Goal: Task Accomplishment & Management: Manage account settings

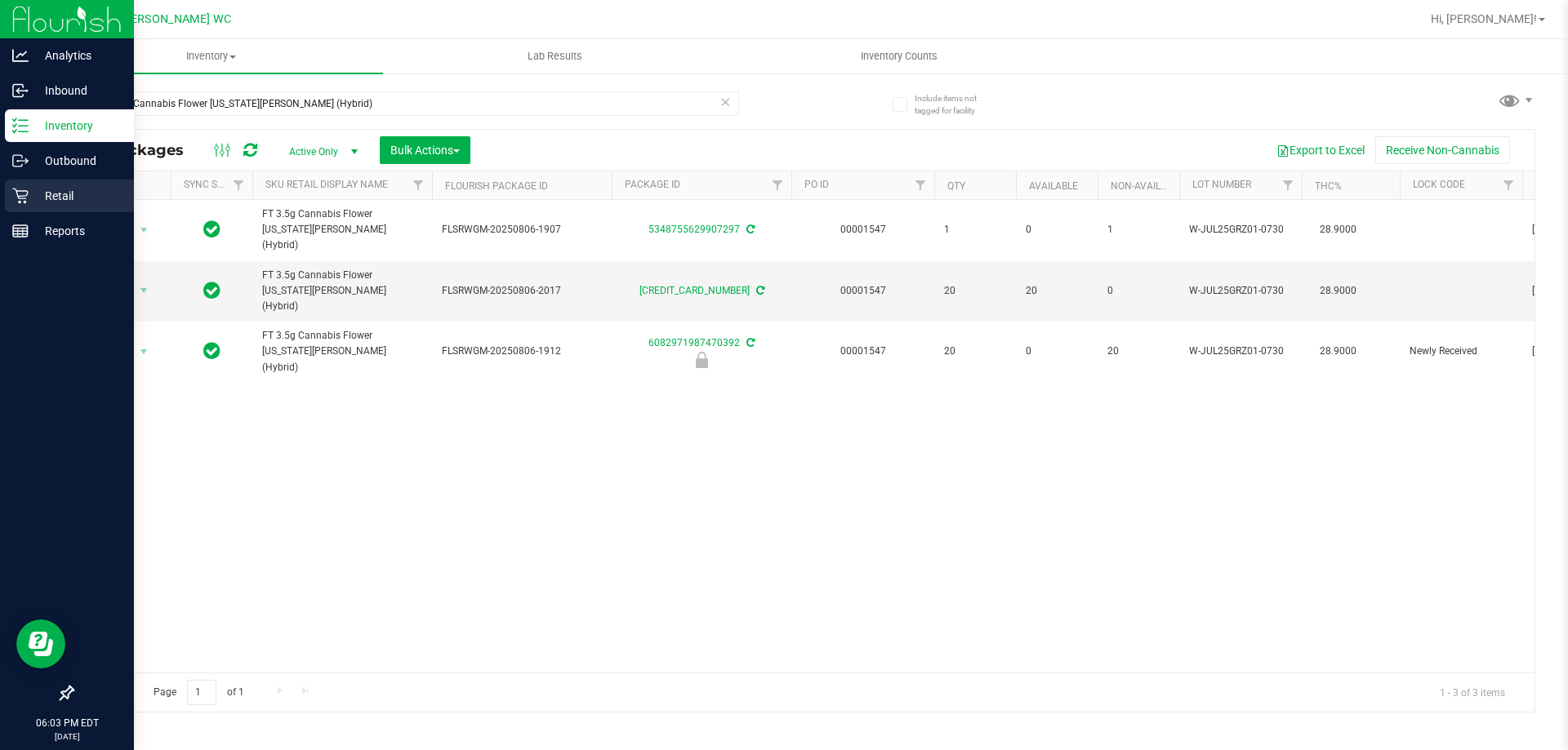
click at [28, 196] on icon at bounding box center [21, 196] width 16 height 16
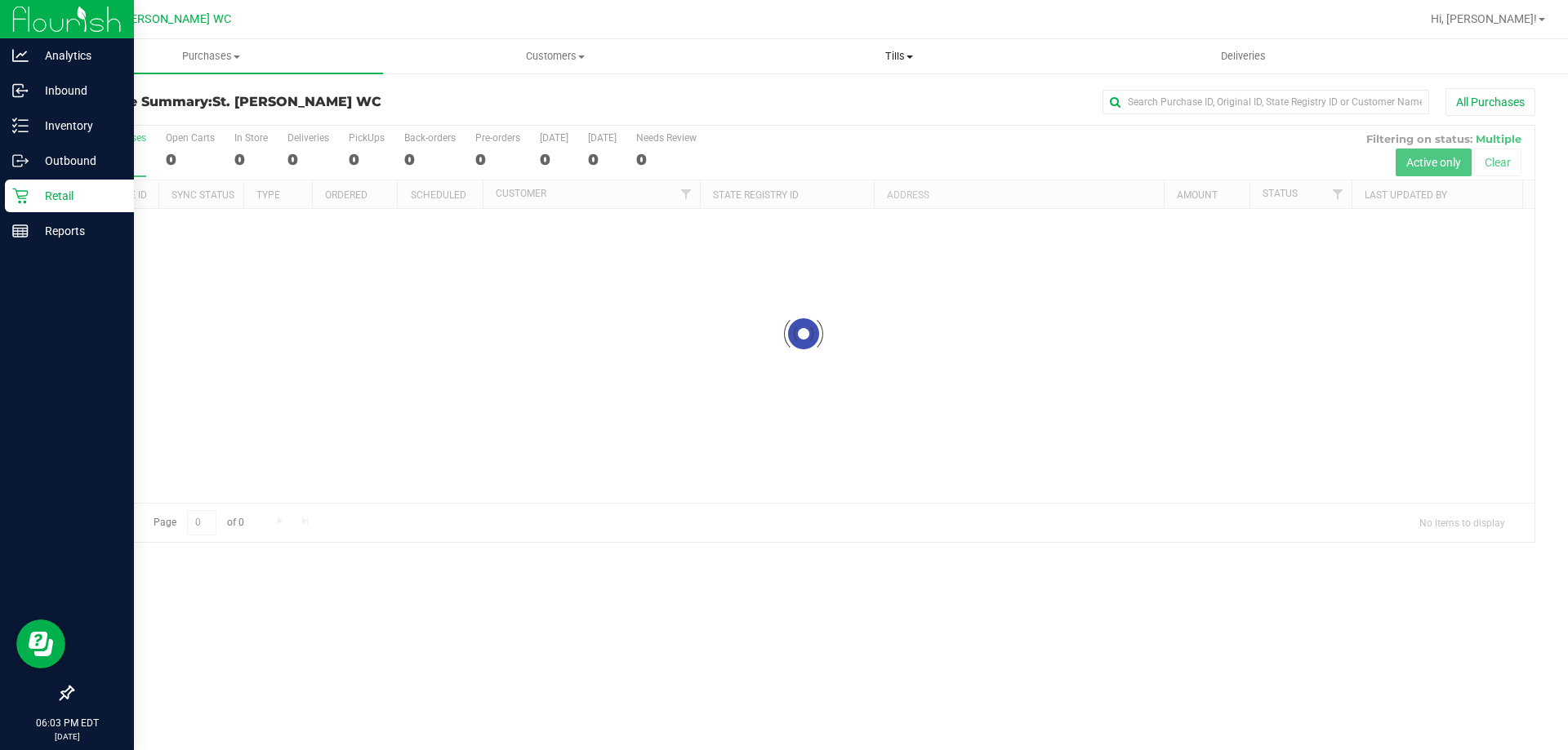
click at [891, 58] on span "Tills" at bounding box center [898, 57] width 342 height 15
click at [805, 101] on span "Manage tills" at bounding box center [782, 98] width 110 height 14
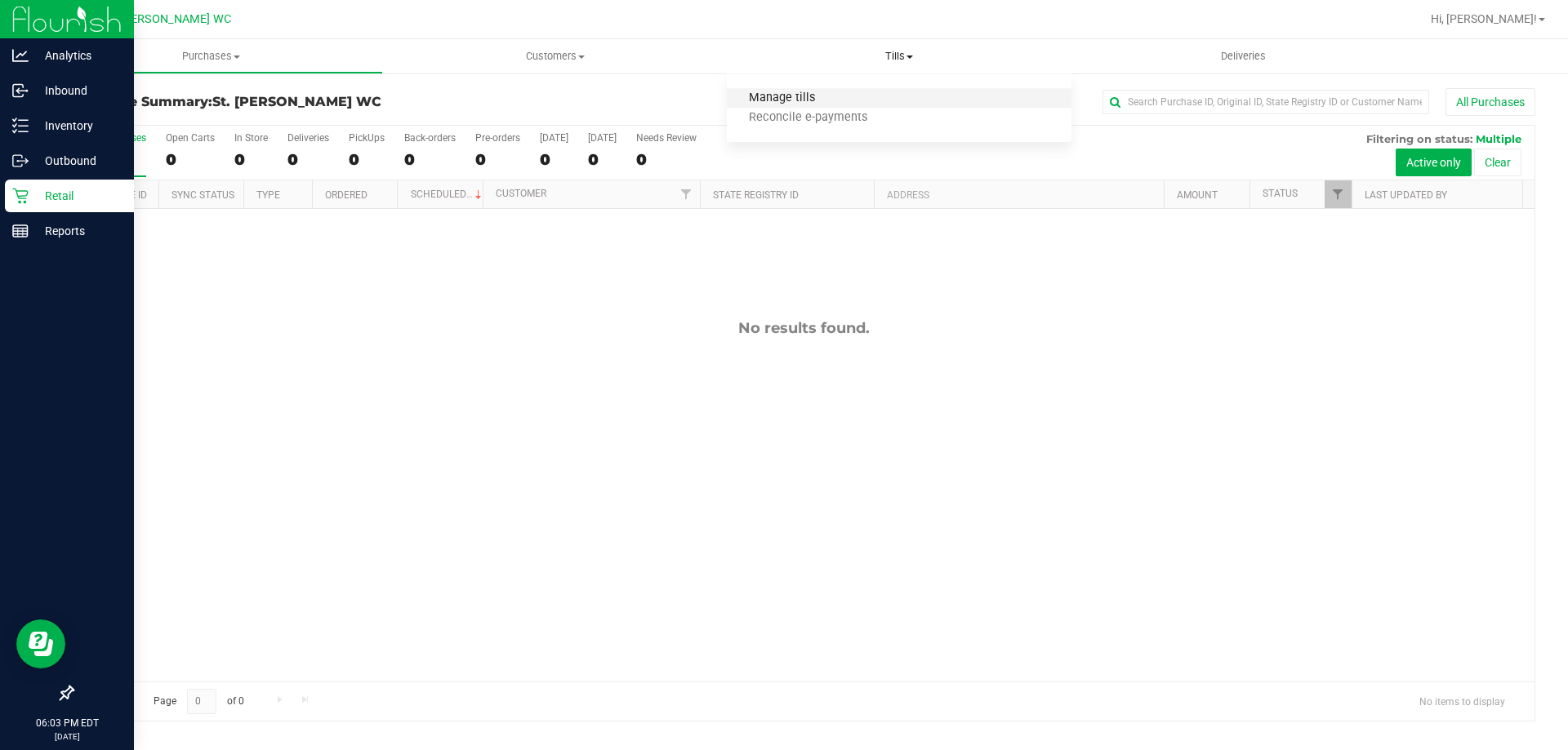
click at [763, 101] on span "Manage tills" at bounding box center [782, 98] width 110 height 14
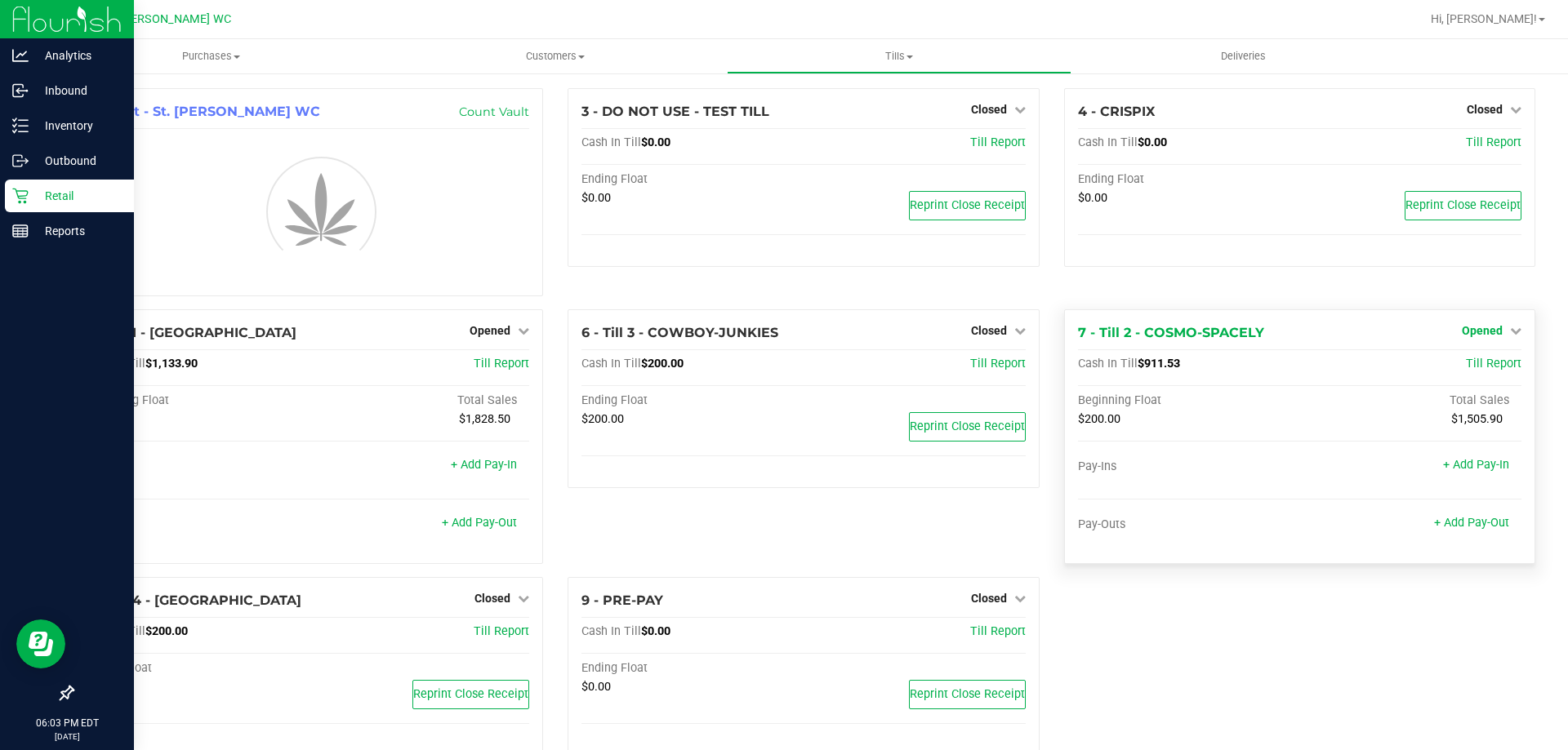
click at [1478, 327] on span "Opened" at bounding box center [1482, 330] width 41 height 13
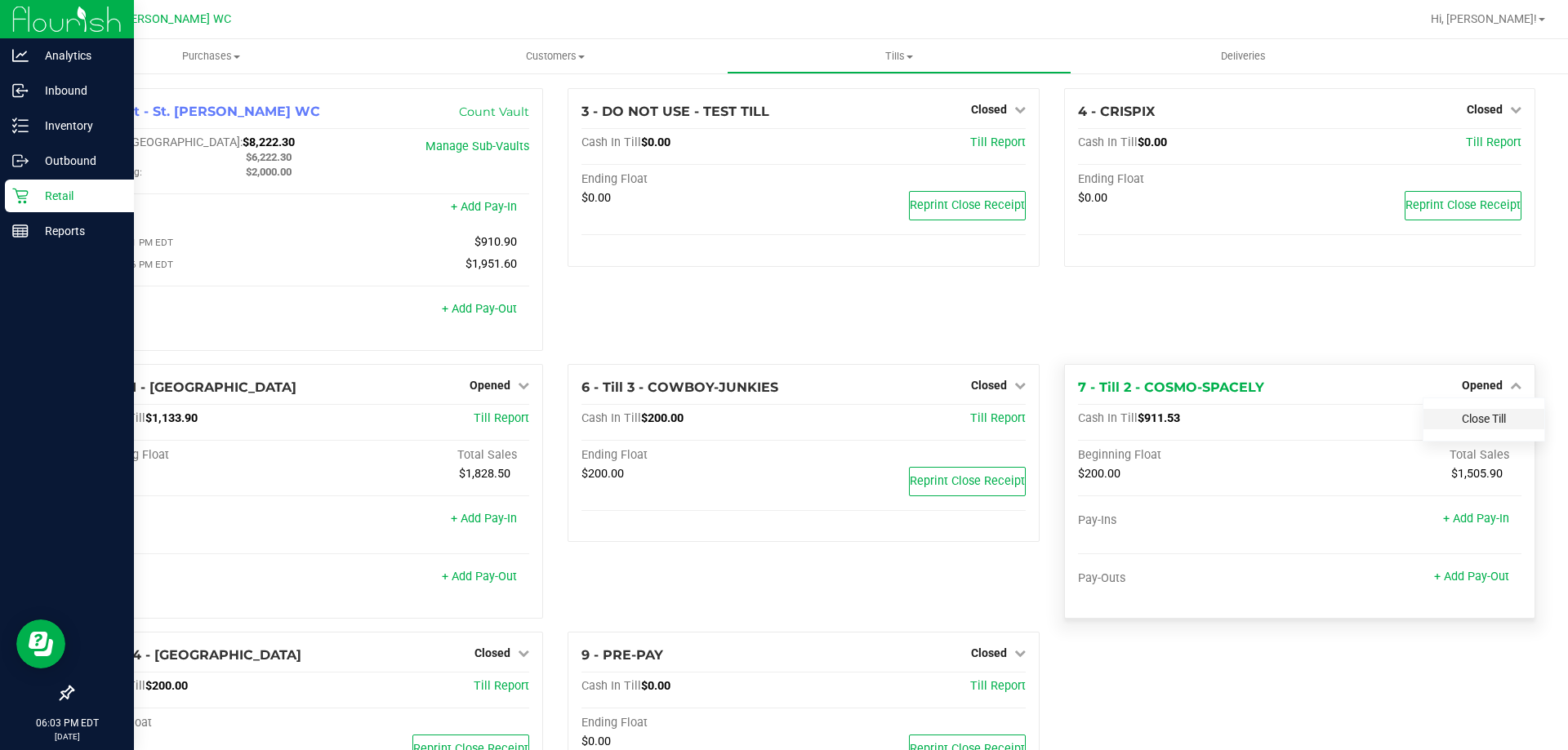
click at [1476, 364] on div "4 - CRISPIX Closed Open Till Cash In Till $0.00 Till Report Ending Float $0.00 …" at bounding box center [1299, 226] width 496 height 276
click at [1469, 417] on link "Close Till" at bounding box center [1483, 419] width 44 height 13
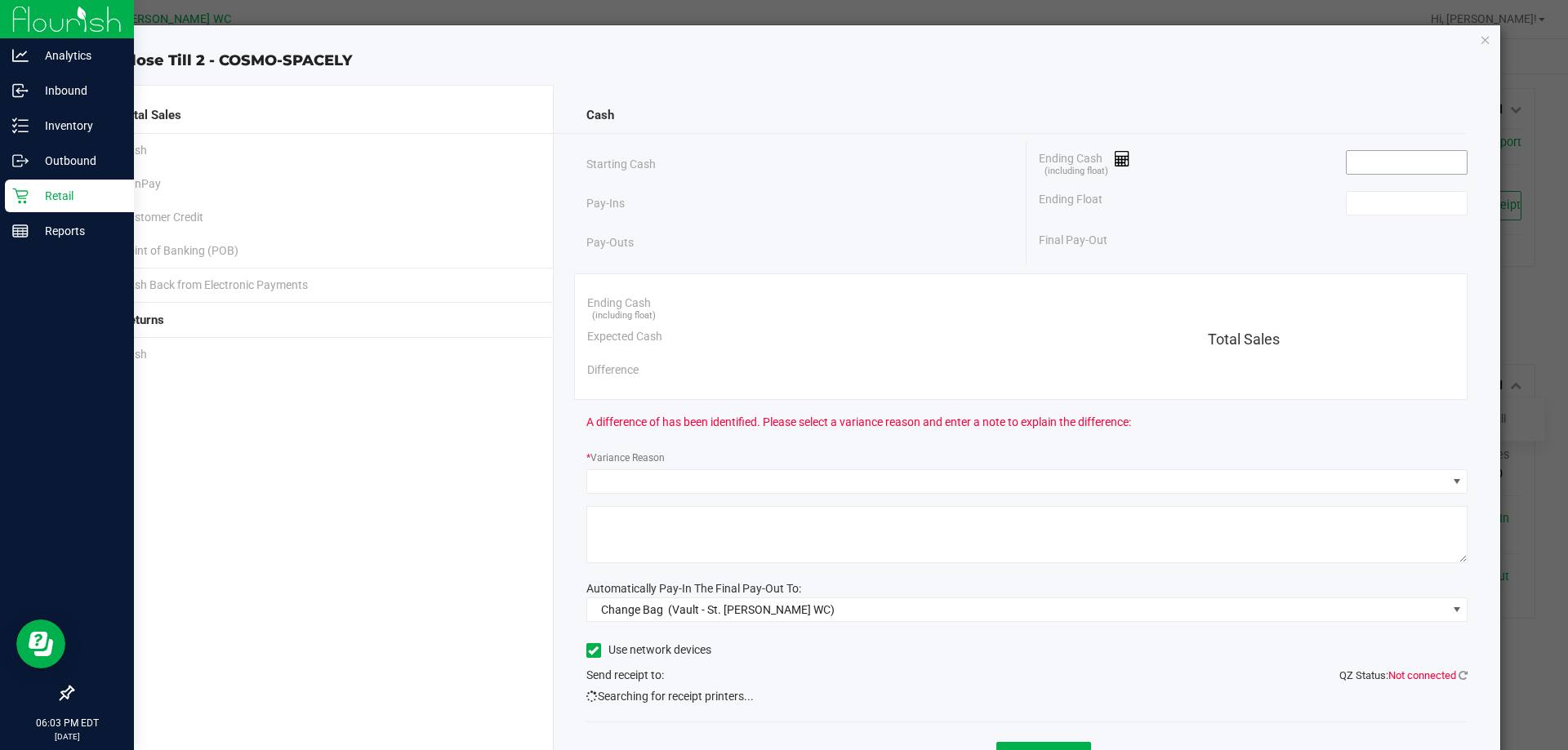
click at [1364, 165] on input at bounding box center [1406, 163] width 120 height 23
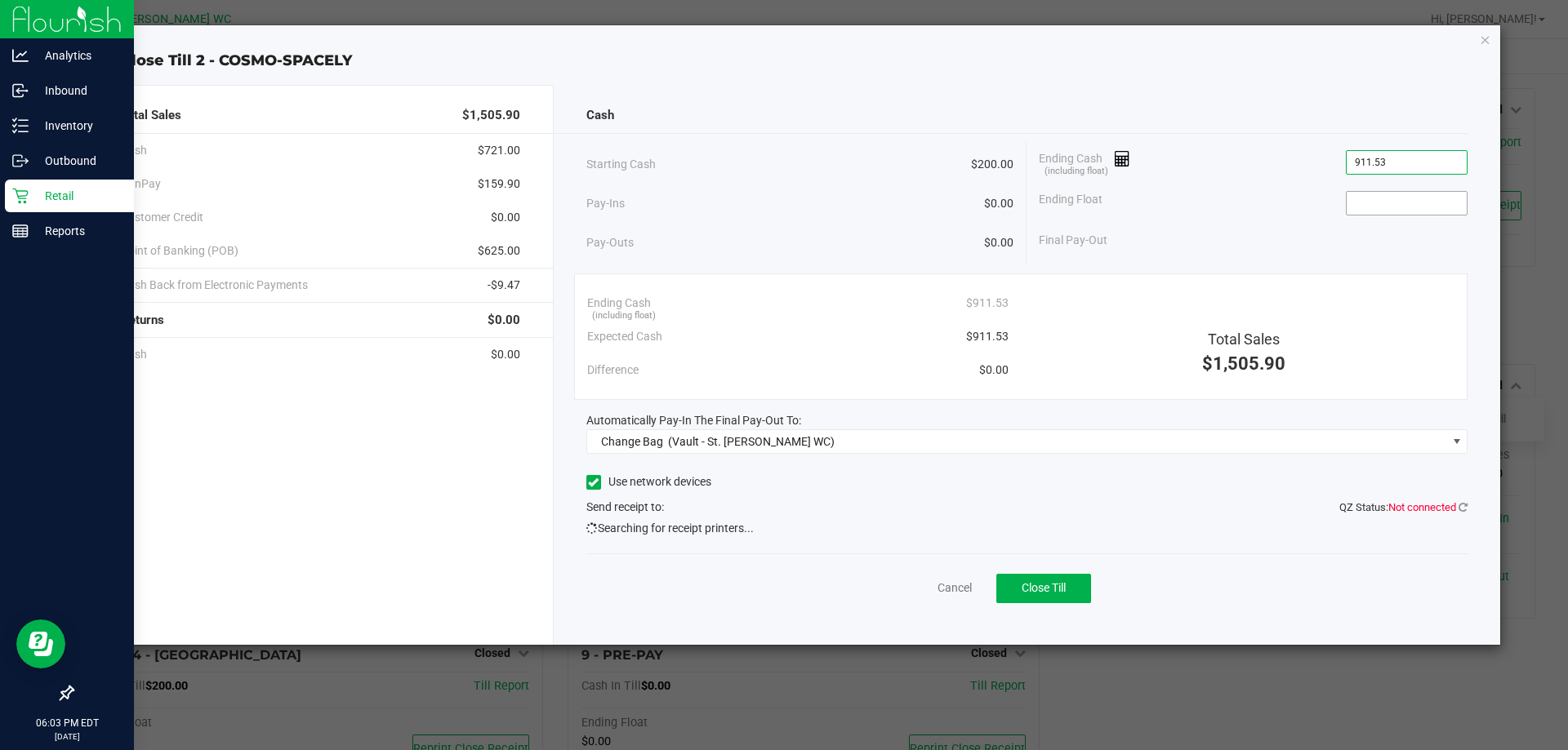
type input "$911.53"
click at [1359, 212] on input at bounding box center [1406, 203] width 120 height 23
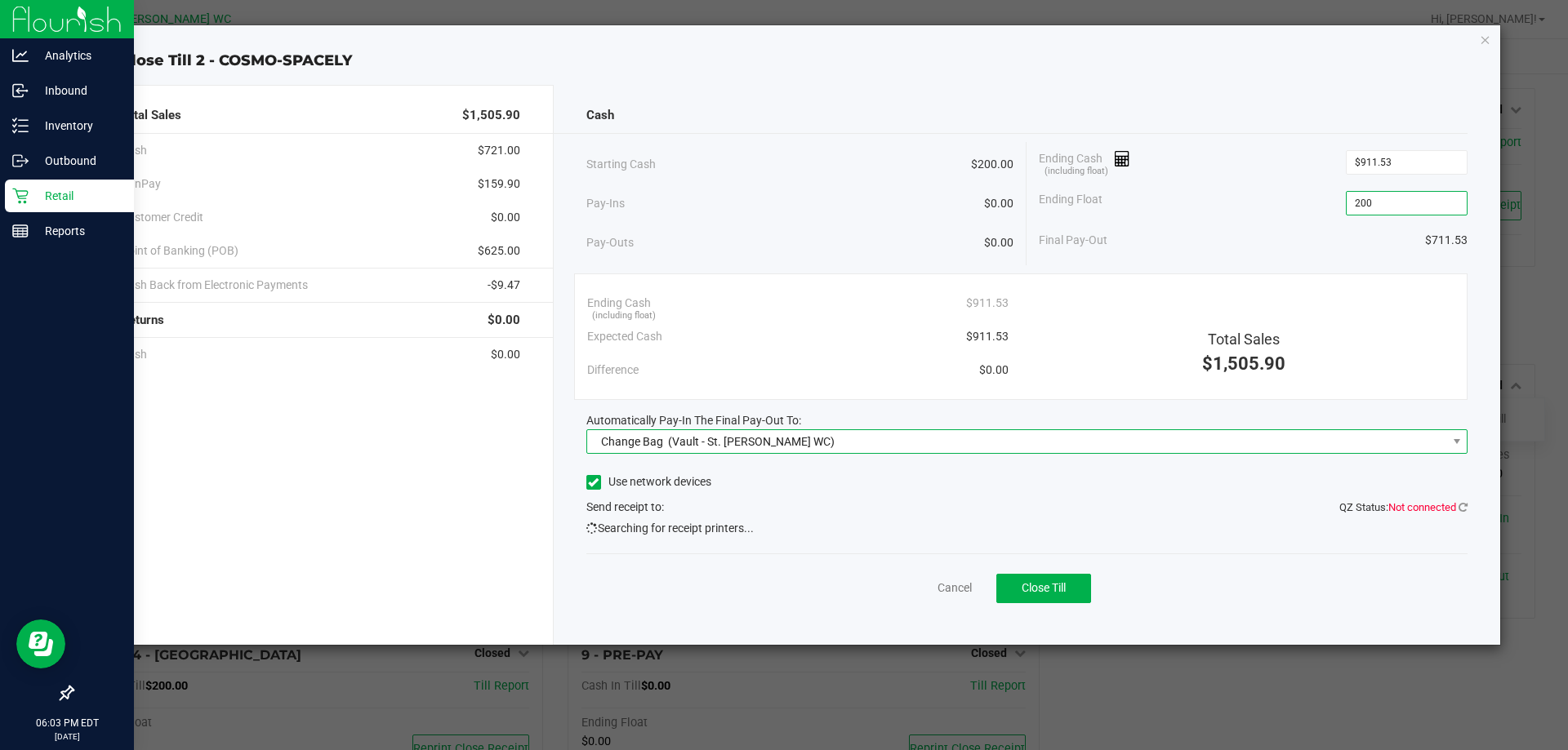
type input "$200.00"
click at [707, 447] on span "(Vault - St. [PERSON_NAME] WC)" at bounding box center [751, 442] width 167 height 13
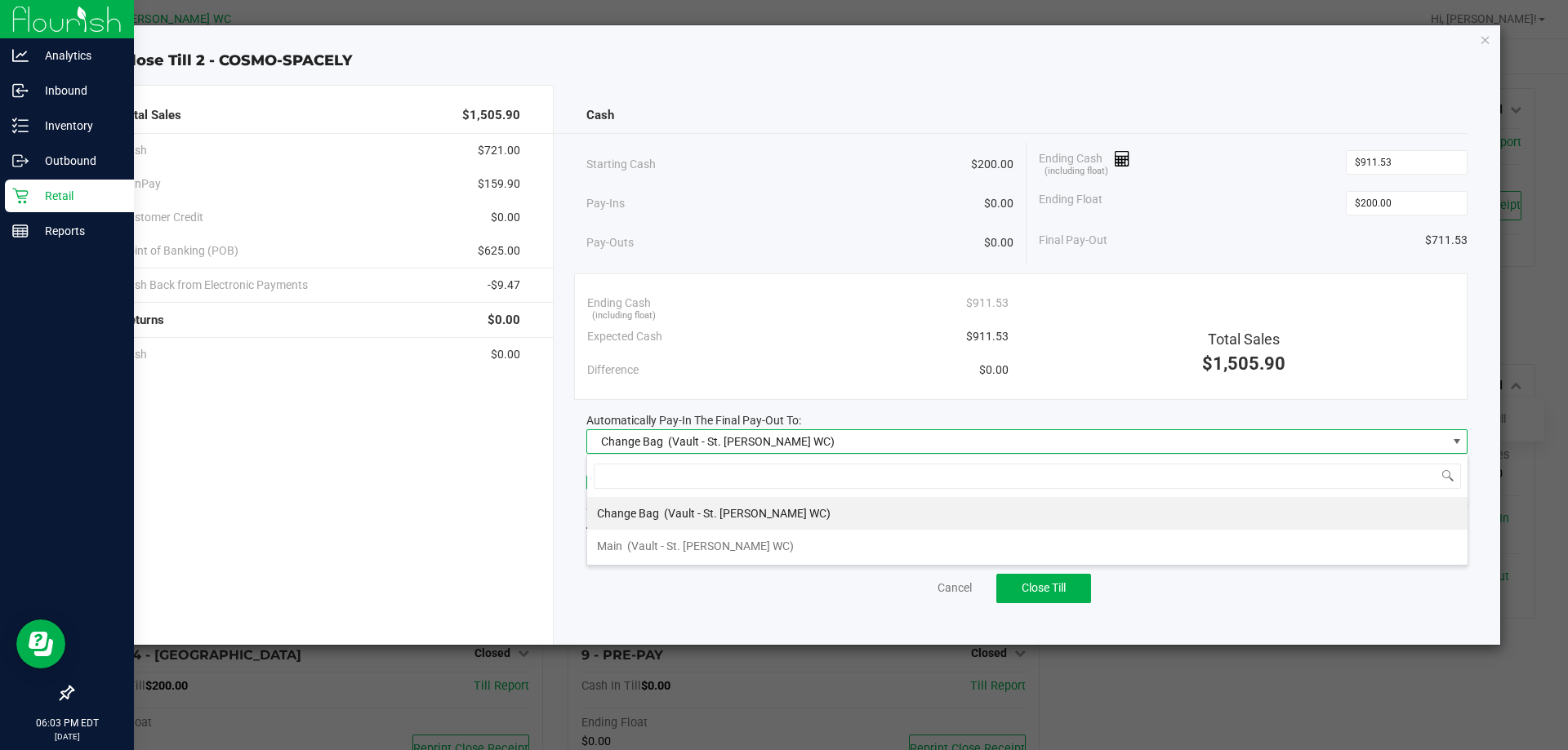
scroll to position [25, 881]
click at [690, 536] on div "Main (Vault - St. [PERSON_NAME] WC)" at bounding box center [694, 546] width 196 height 30
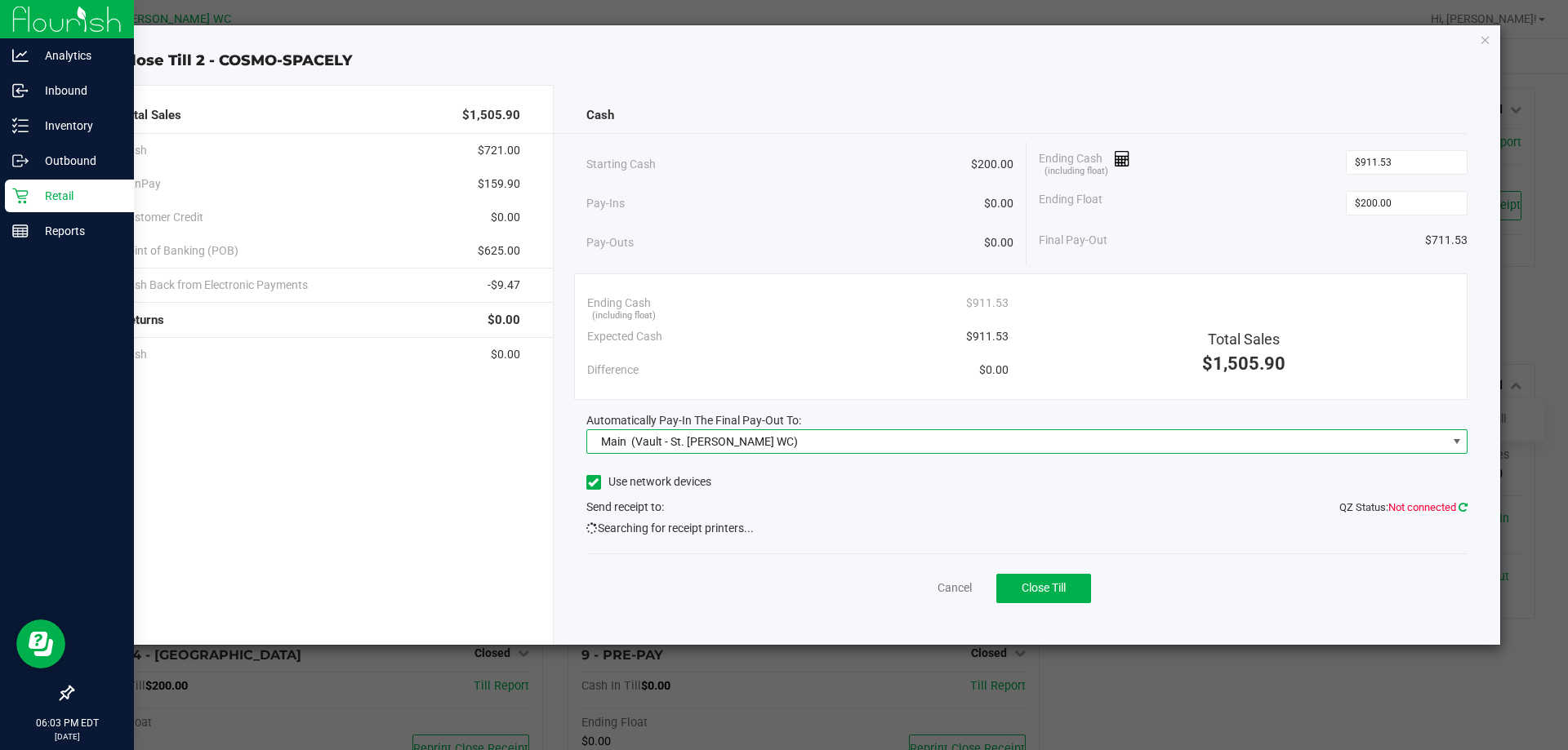
click at [1460, 504] on icon at bounding box center [1462, 507] width 9 height 11
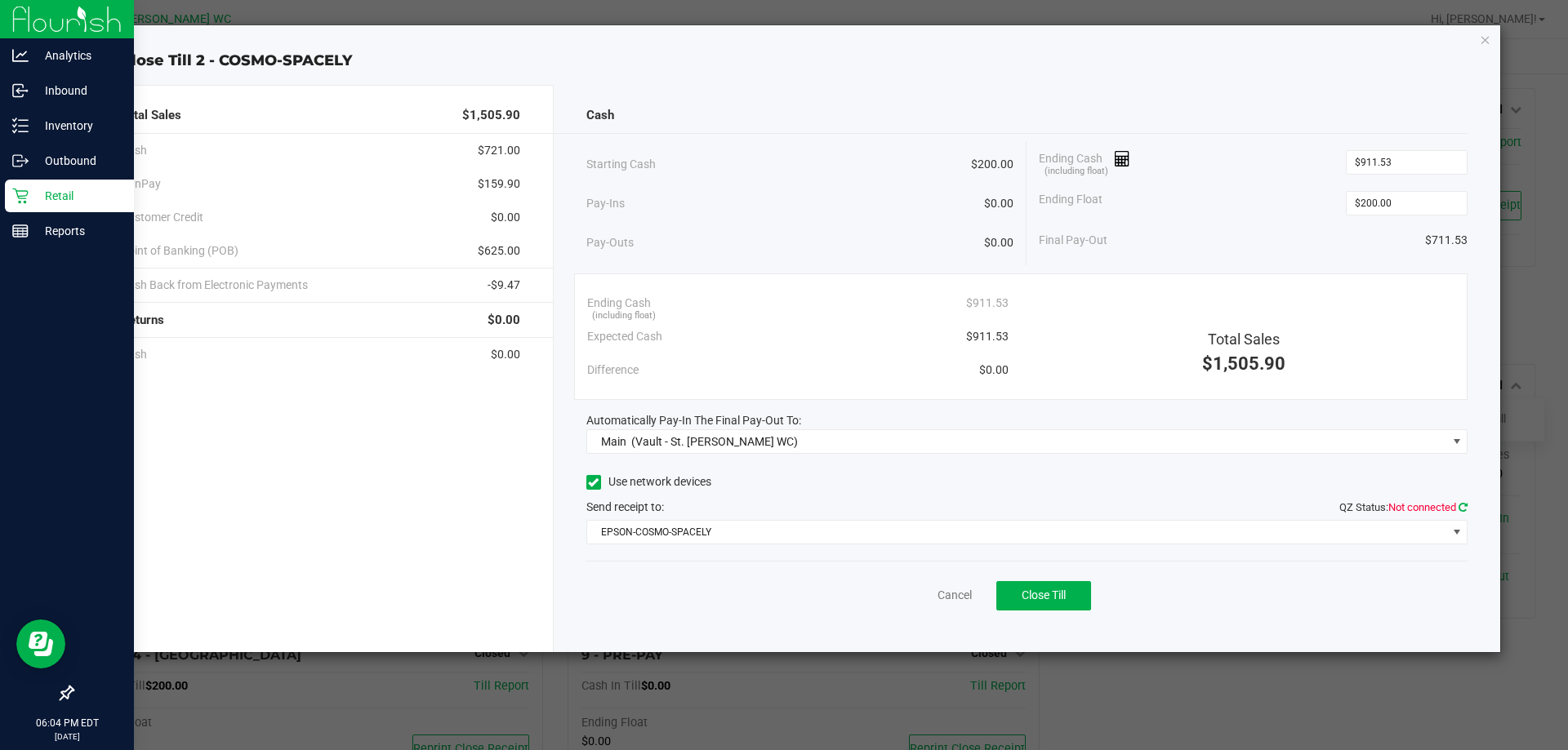
click at [1460, 508] on icon at bounding box center [1462, 507] width 9 height 11
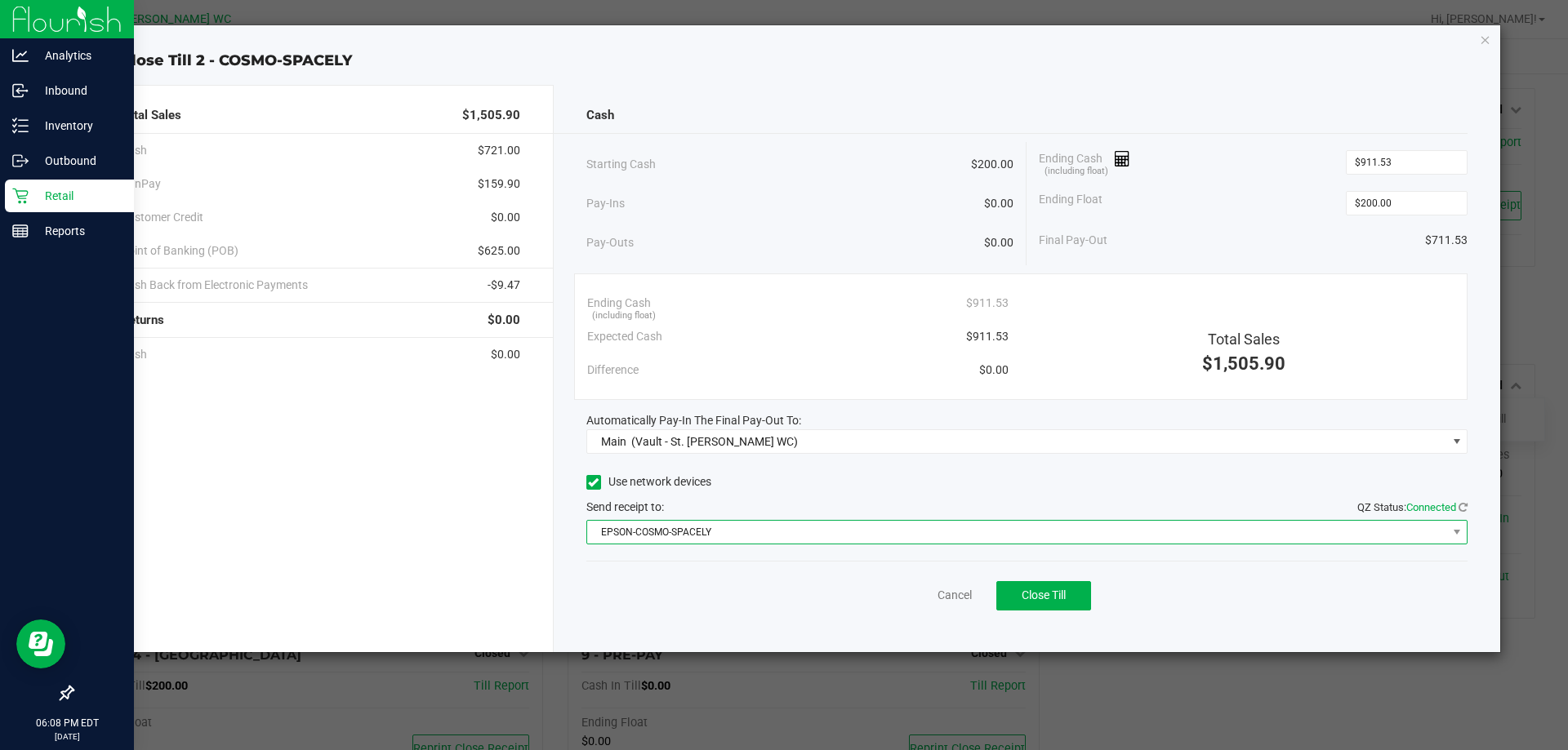
click at [734, 531] on span "EPSON-COSMO-SPACELY" at bounding box center [1017, 532] width 860 height 23
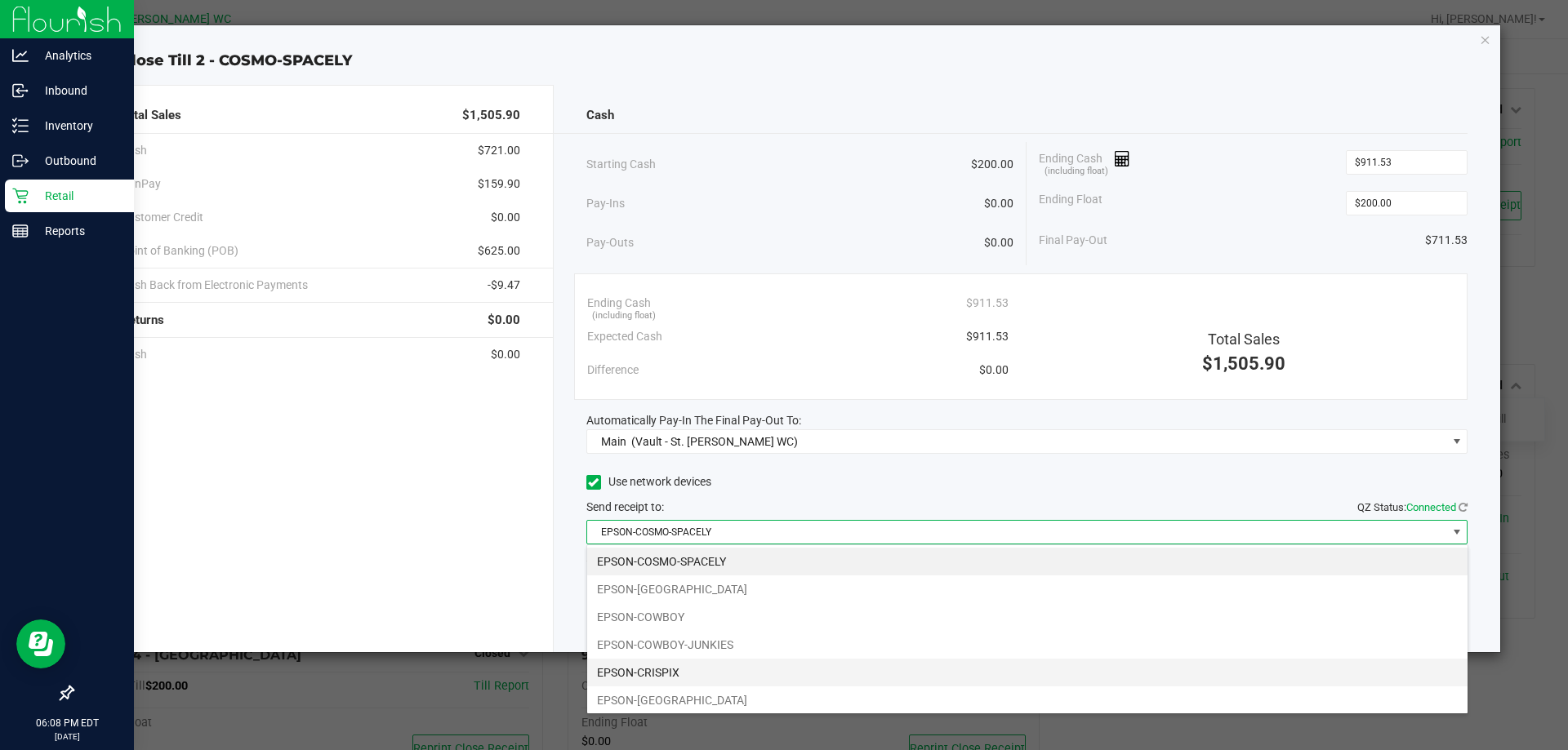
click at [706, 666] on li "EPSON-CRISPIX" at bounding box center [1026, 673] width 880 height 28
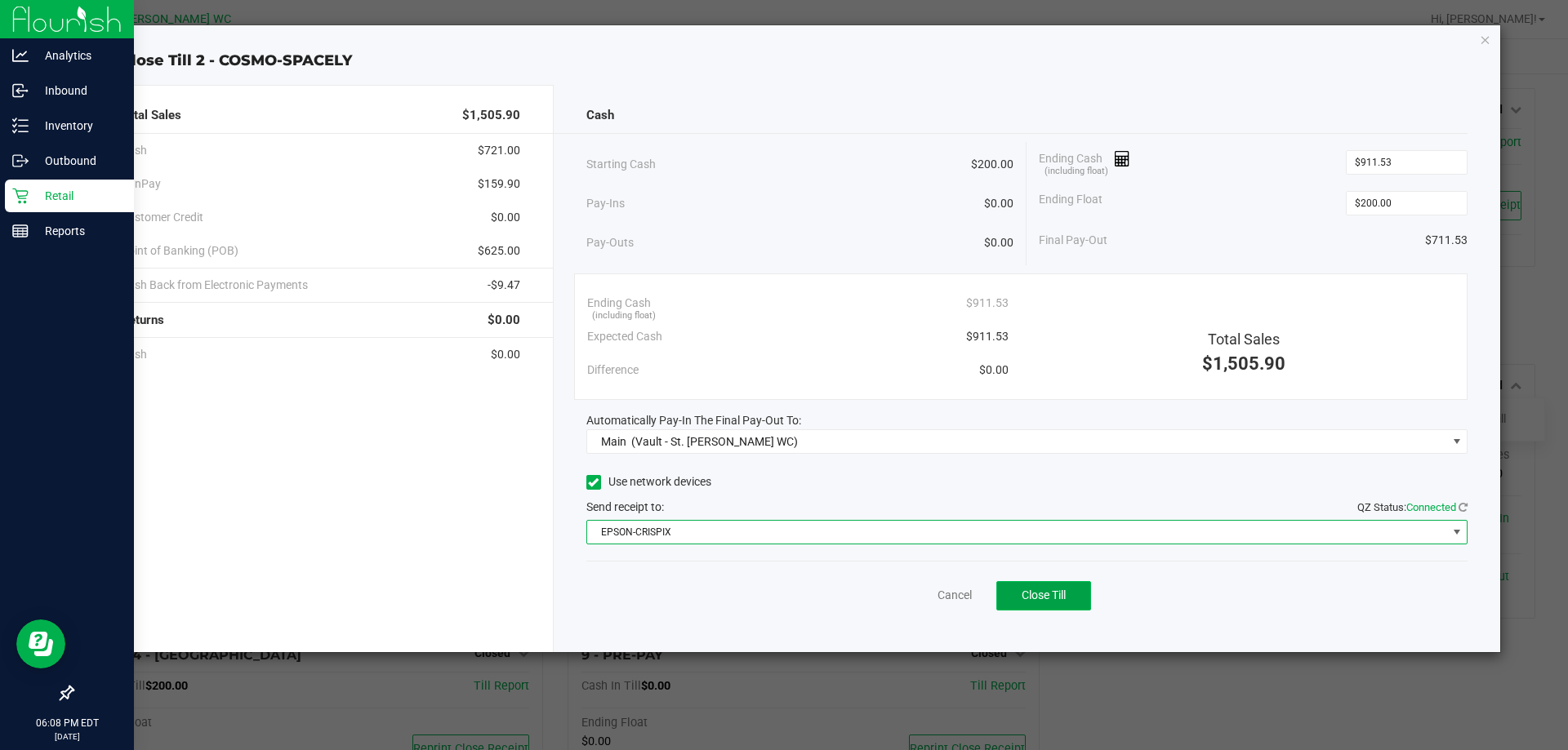
click at [1060, 590] on span "Close Till" at bounding box center [1044, 595] width 44 height 13
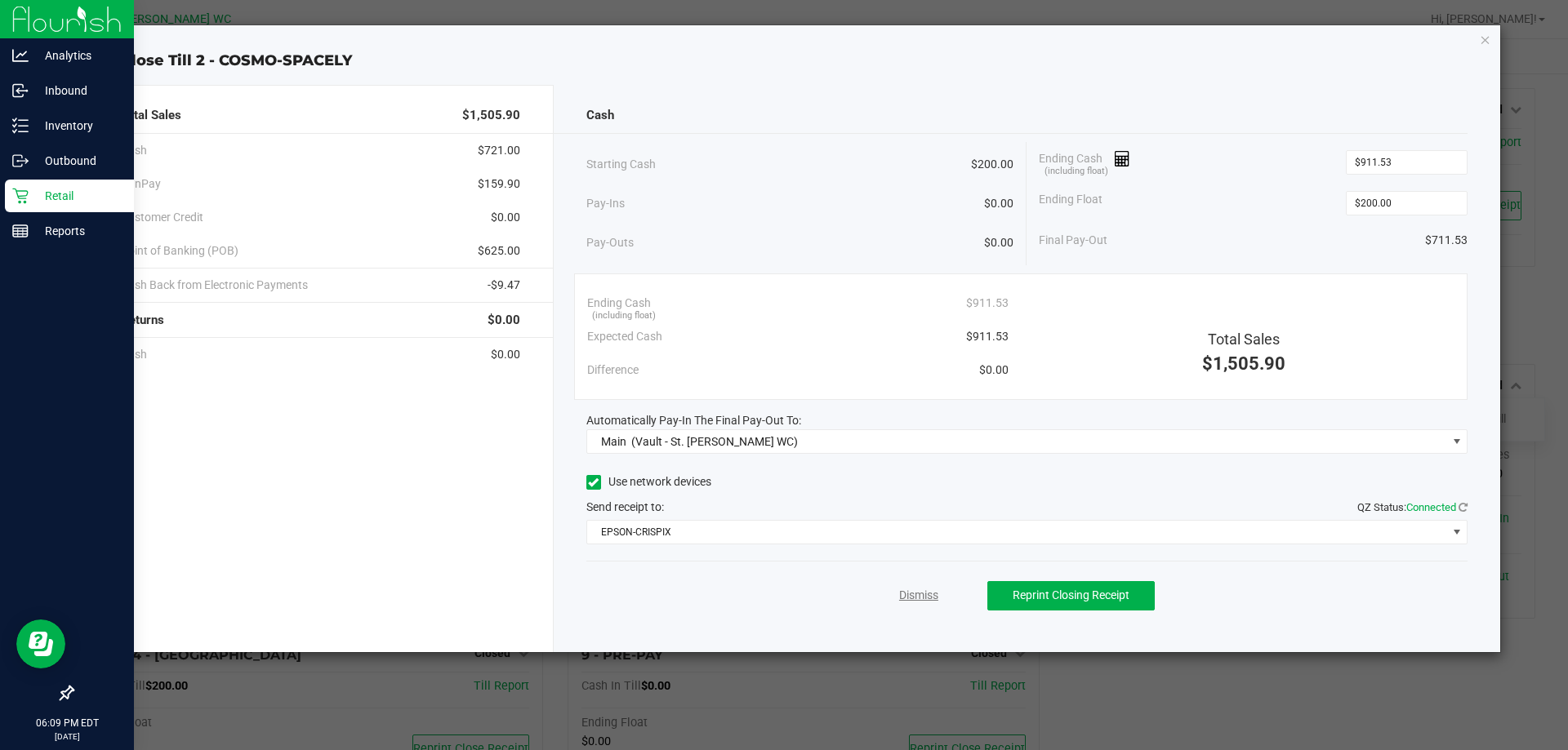
click at [905, 598] on link "Dismiss" at bounding box center [919, 595] width 39 height 17
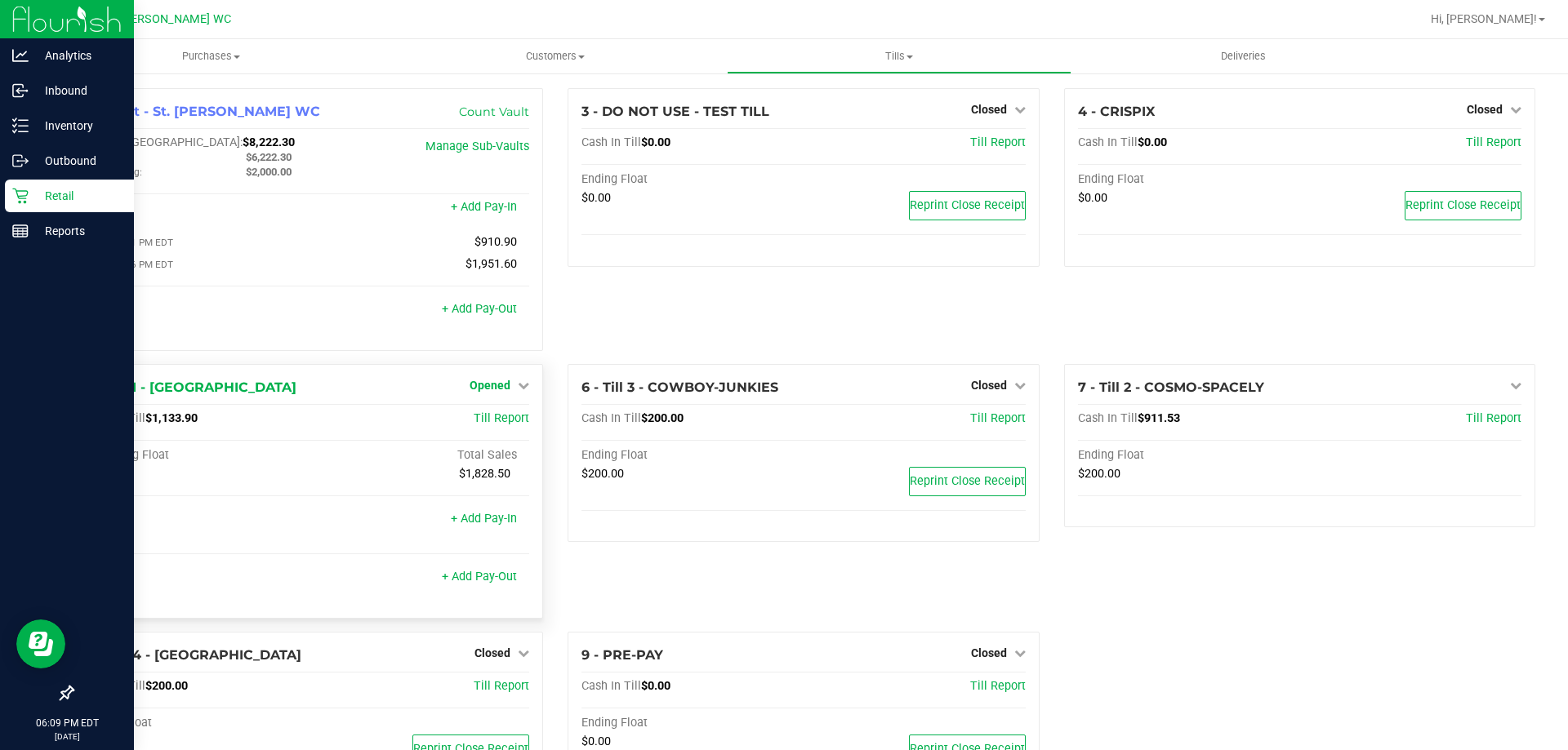
click at [483, 390] on span "Opened" at bounding box center [490, 385] width 41 height 13
click at [504, 417] on link "Close Till" at bounding box center [492, 419] width 44 height 13
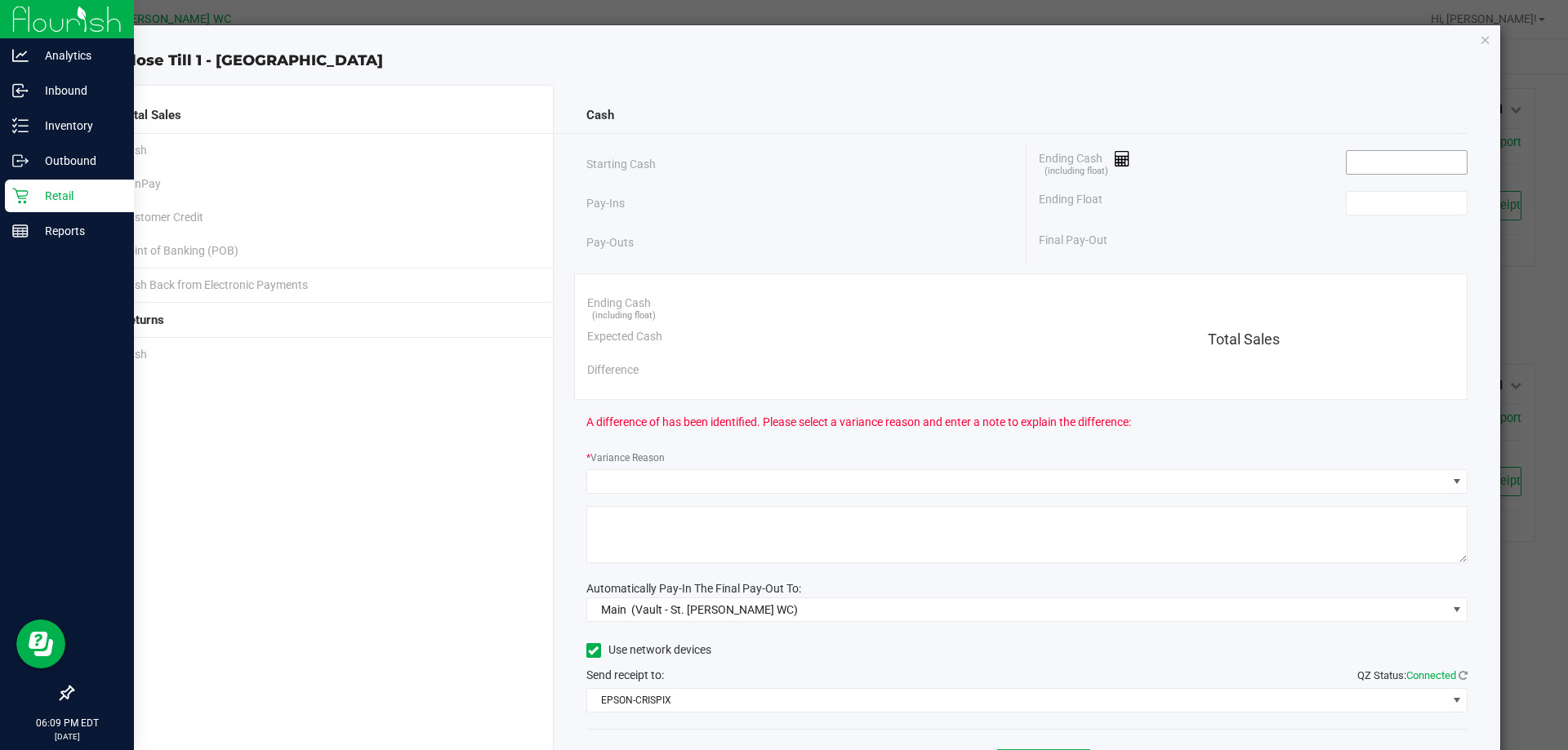
click at [1444, 163] on input at bounding box center [1406, 163] width 120 height 23
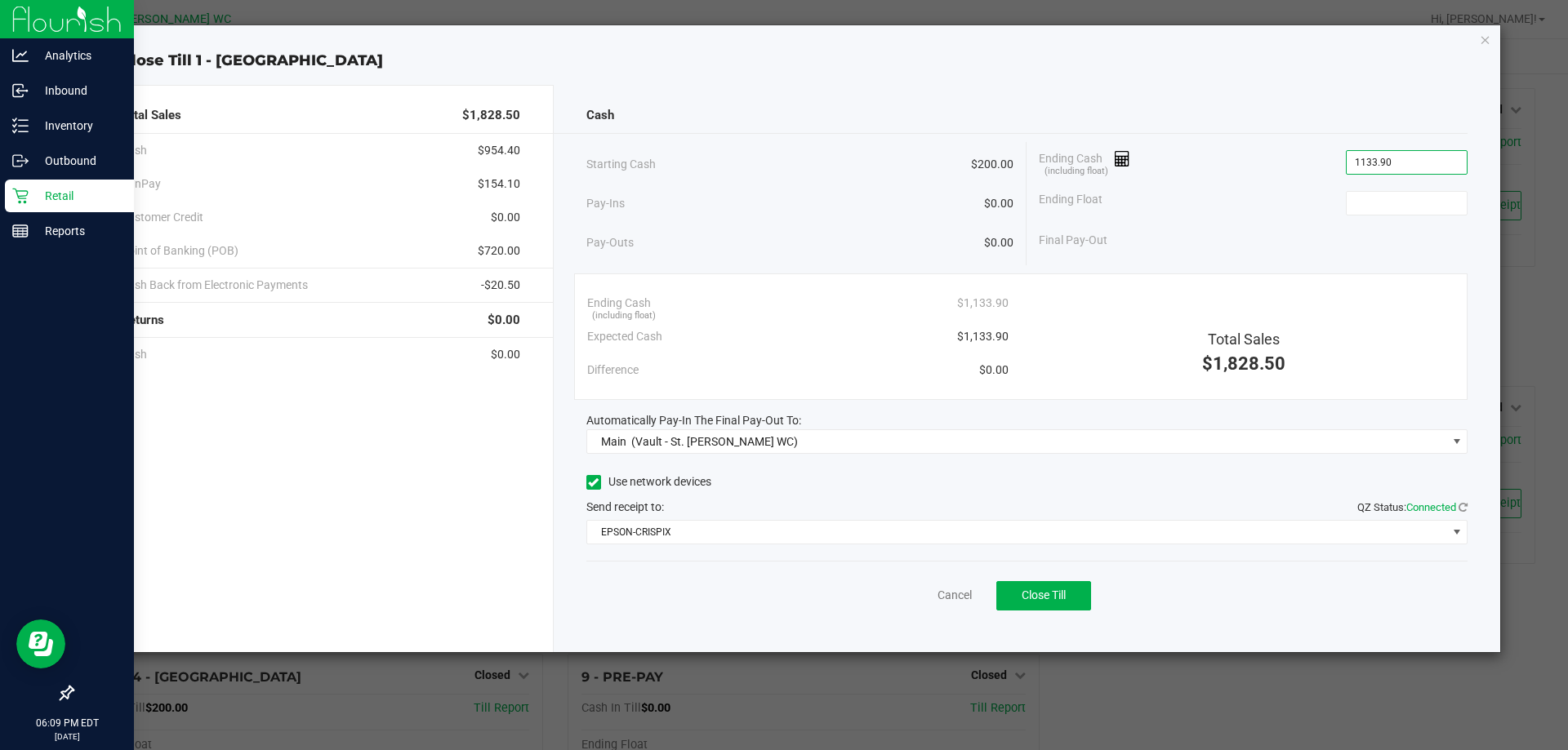
type input "$1,133.90"
click at [895, 240] on div "Pay-Outs $0.00" at bounding box center [800, 242] width 428 height 45
type input "$200.00"
click at [1066, 588] on span "Close Till" at bounding box center [1044, 595] width 44 height 13
drag, startPoint x: 915, startPoint y: 591, endPoint x: 832, endPoint y: 531, distance: 102.4
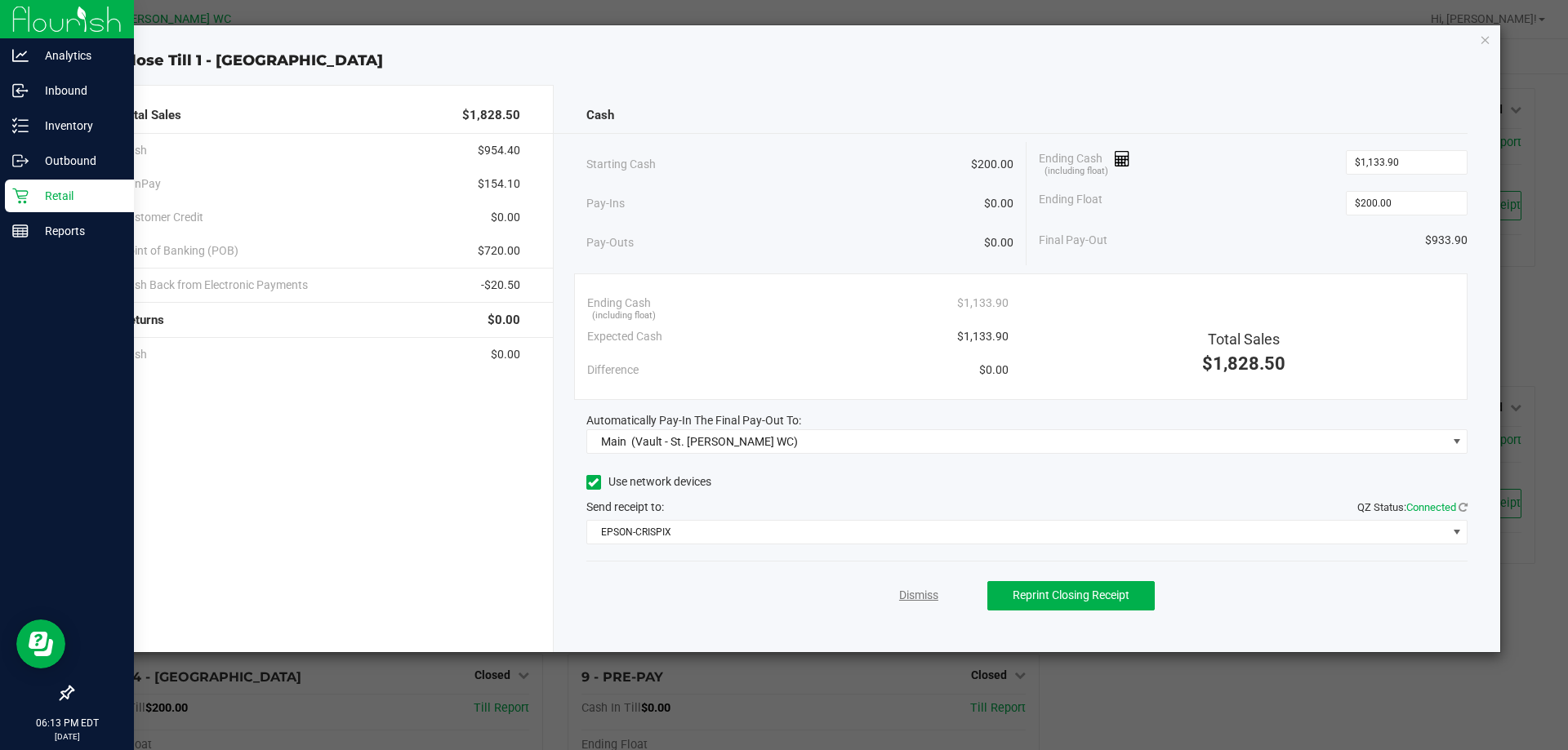
click at [914, 591] on link "Dismiss" at bounding box center [919, 595] width 39 height 17
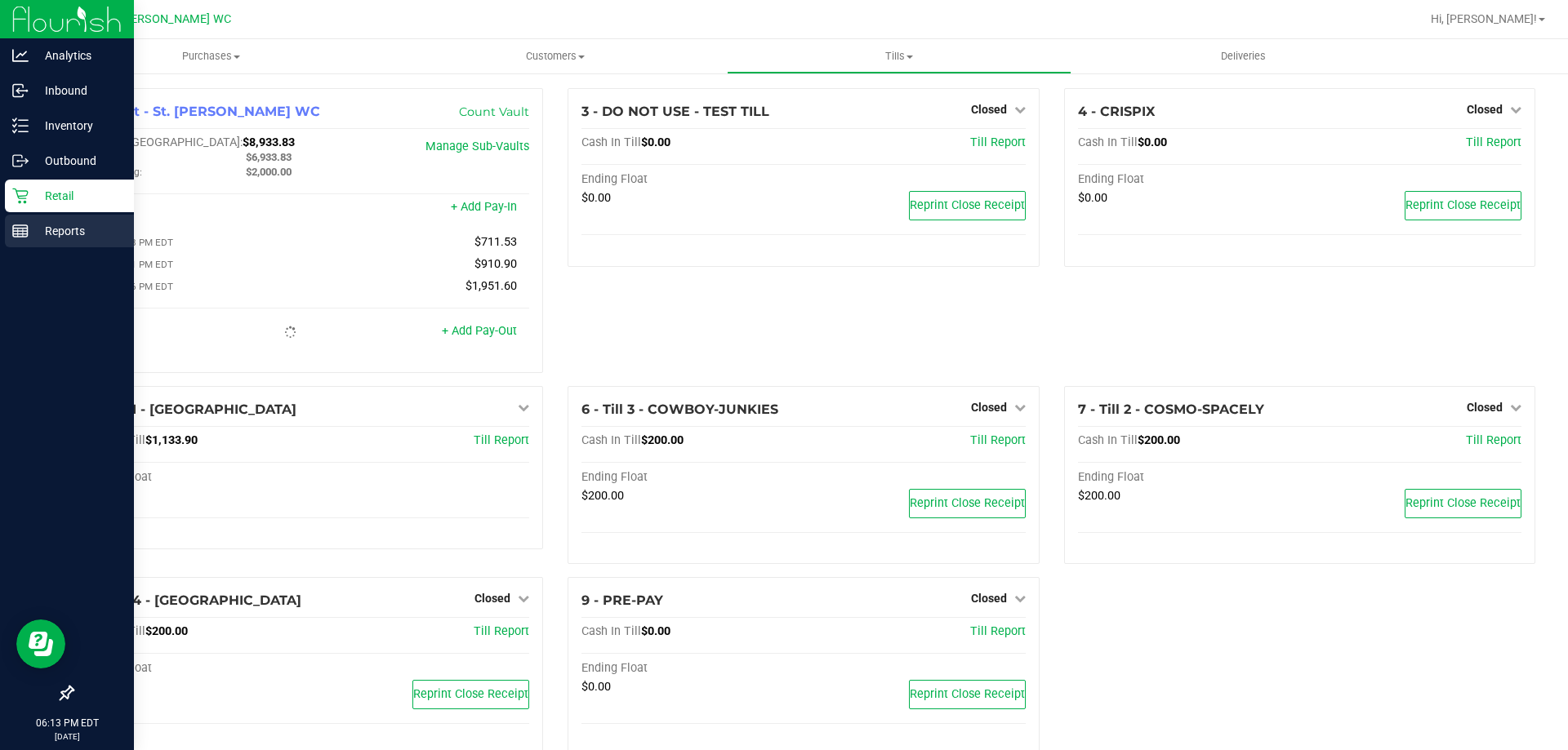
click at [25, 223] on icon at bounding box center [21, 231] width 16 height 16
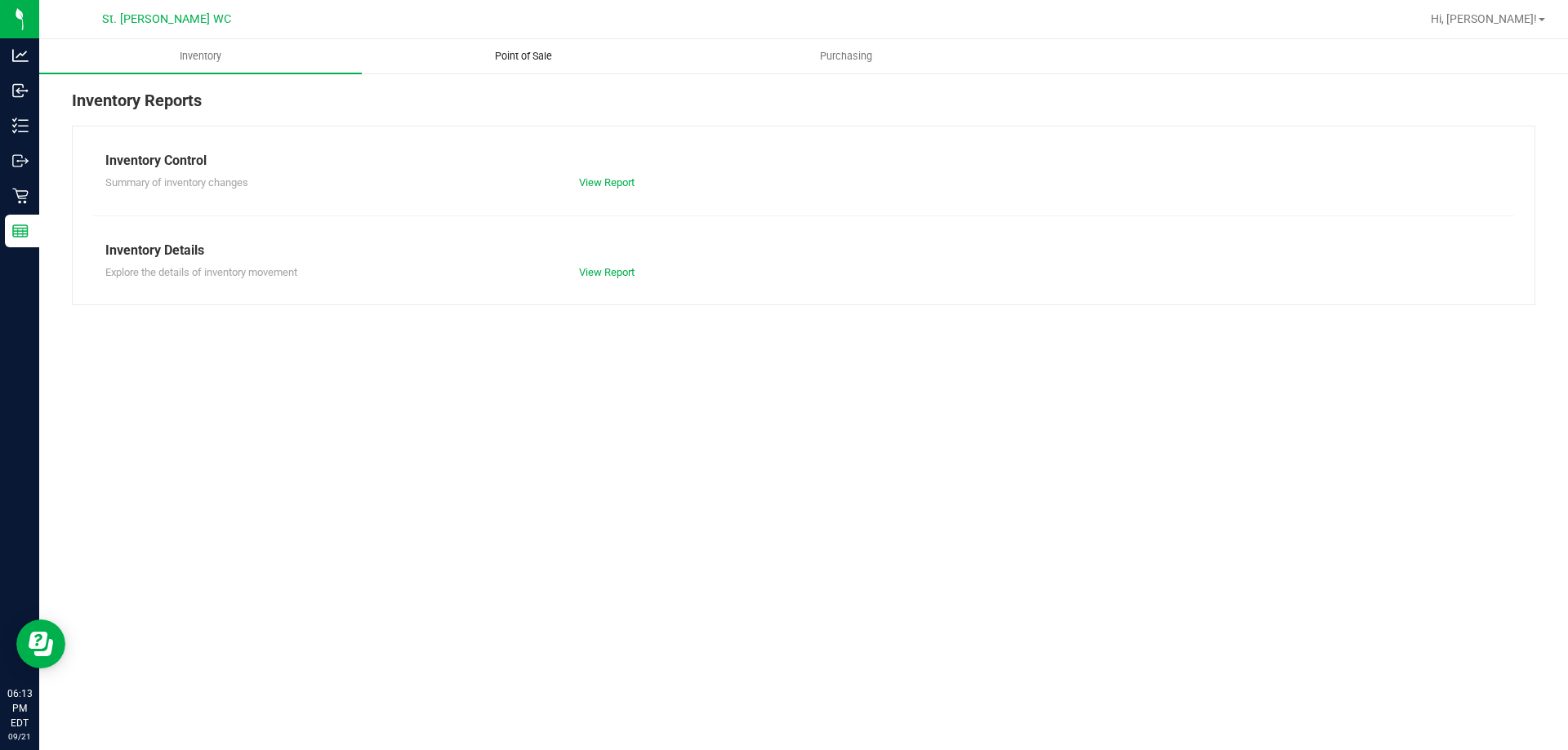
click at [505, 62] on span "Point of Sale" at bounding box center [523, 57] width 101 height 15
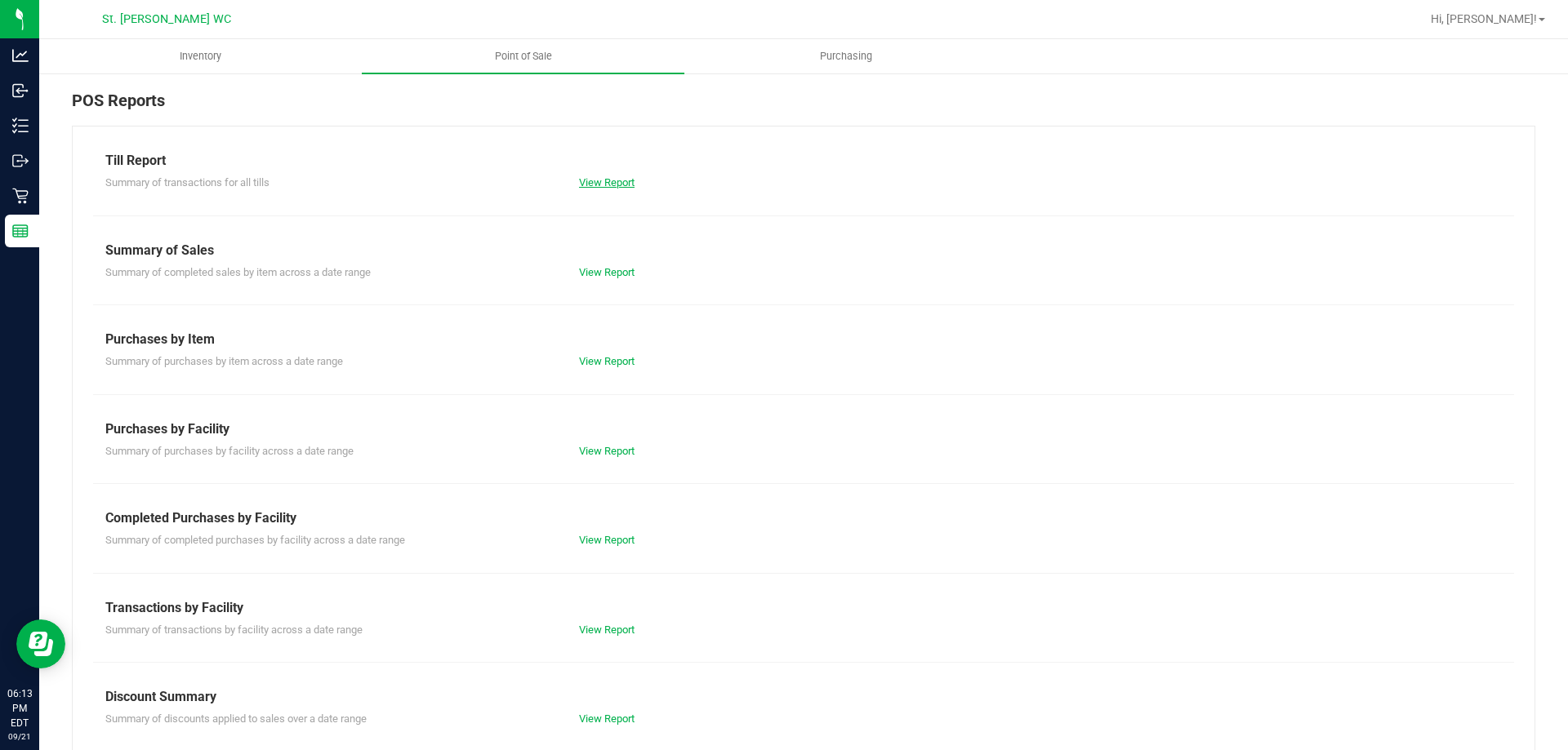
click at [593, 182] on link "View Report" at bounding box center [606, 182] width 56 height 12
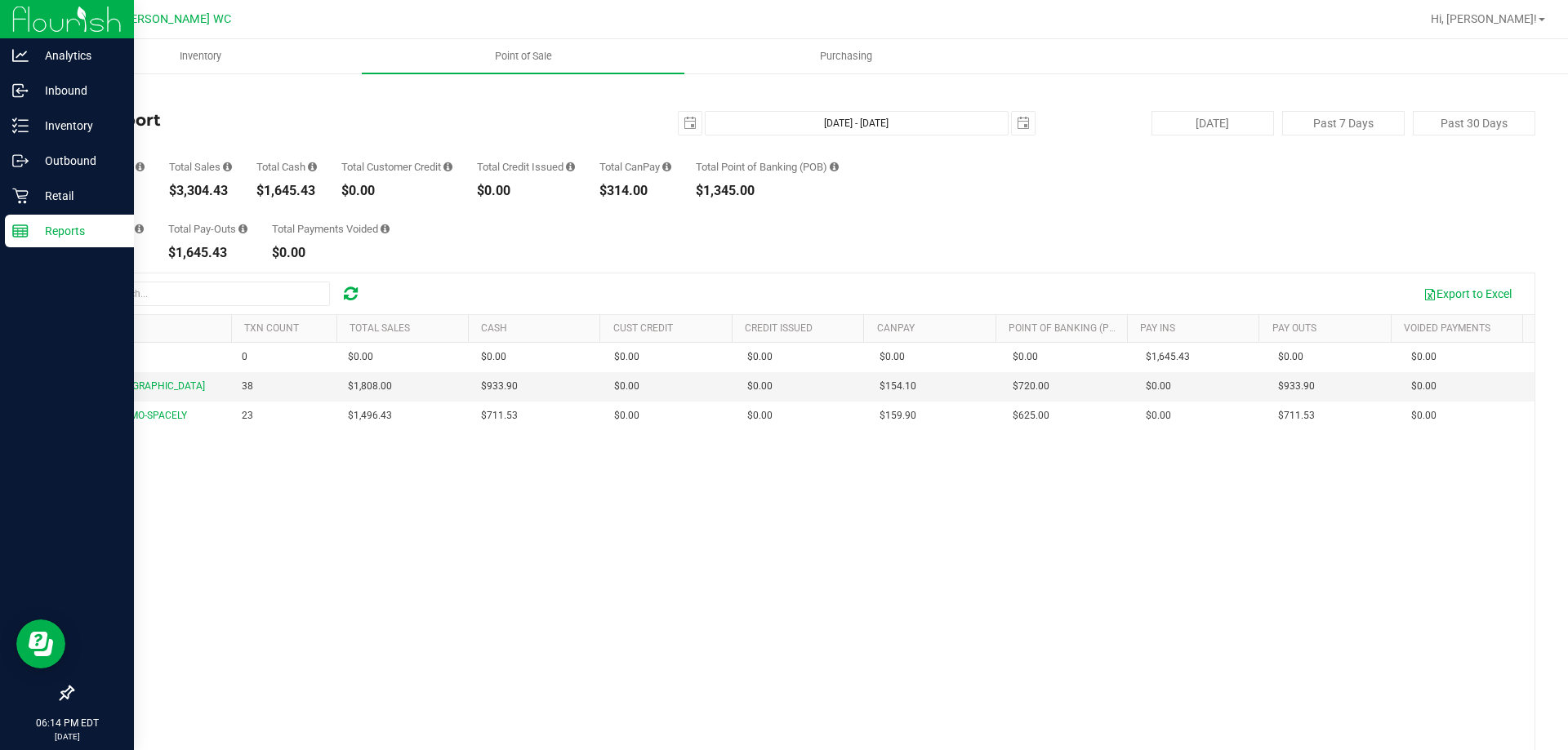
click at [30, 228] on p "Reports" at bounding box center [77, 231] width 98 height 20
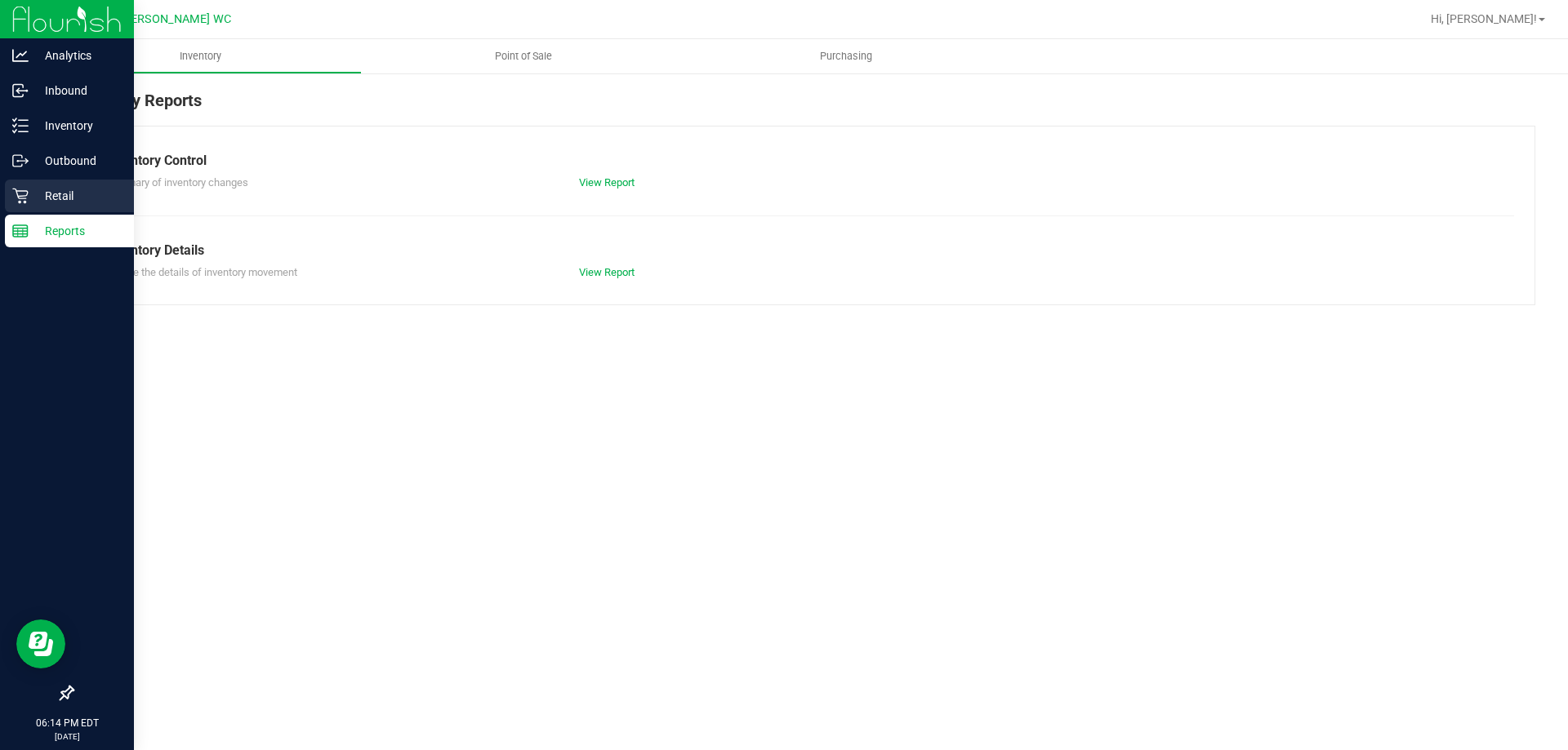
click at [63, 202] on p "Retail" at bounding box center [77, 196] width 98 height 20
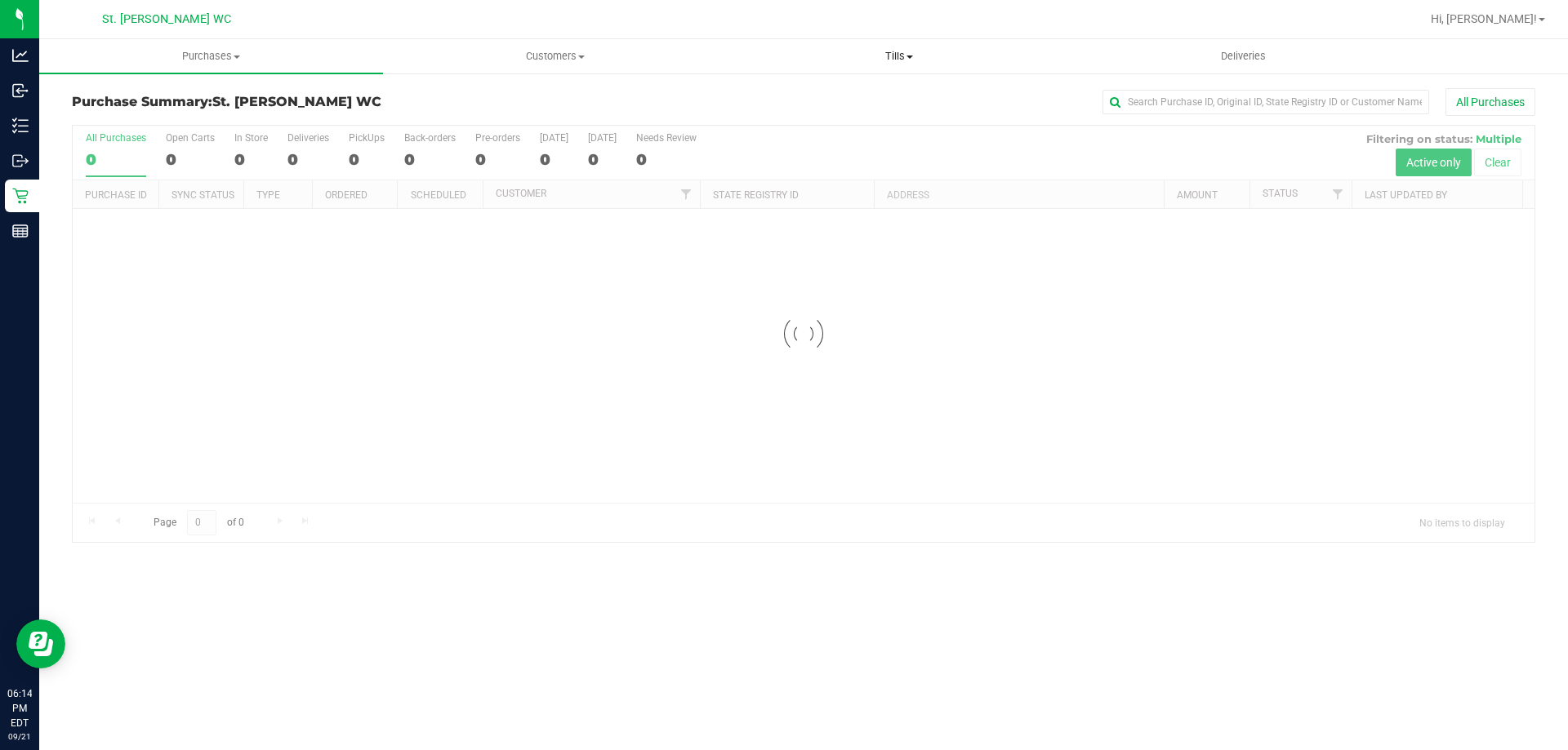
click at [891, 57] on span "Tills" at bounding box center [898, 57] width 342 height 15
click at [798, 98] on span "Manage tills" at bounding box center [782, 98] width 110 height 14
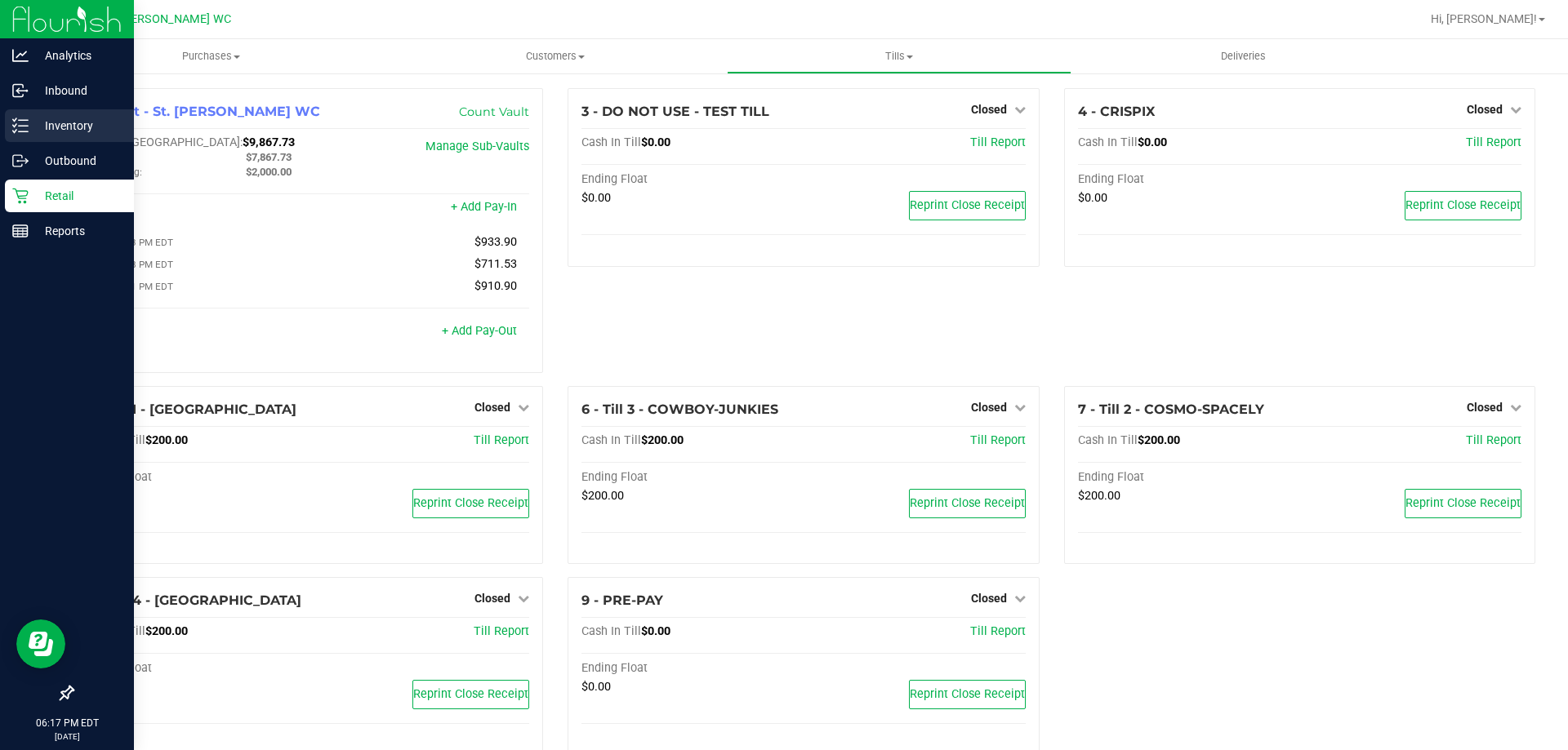
click at [43, 131] on p "Inventory" at bounding box center [77, 126] width 98 height 20
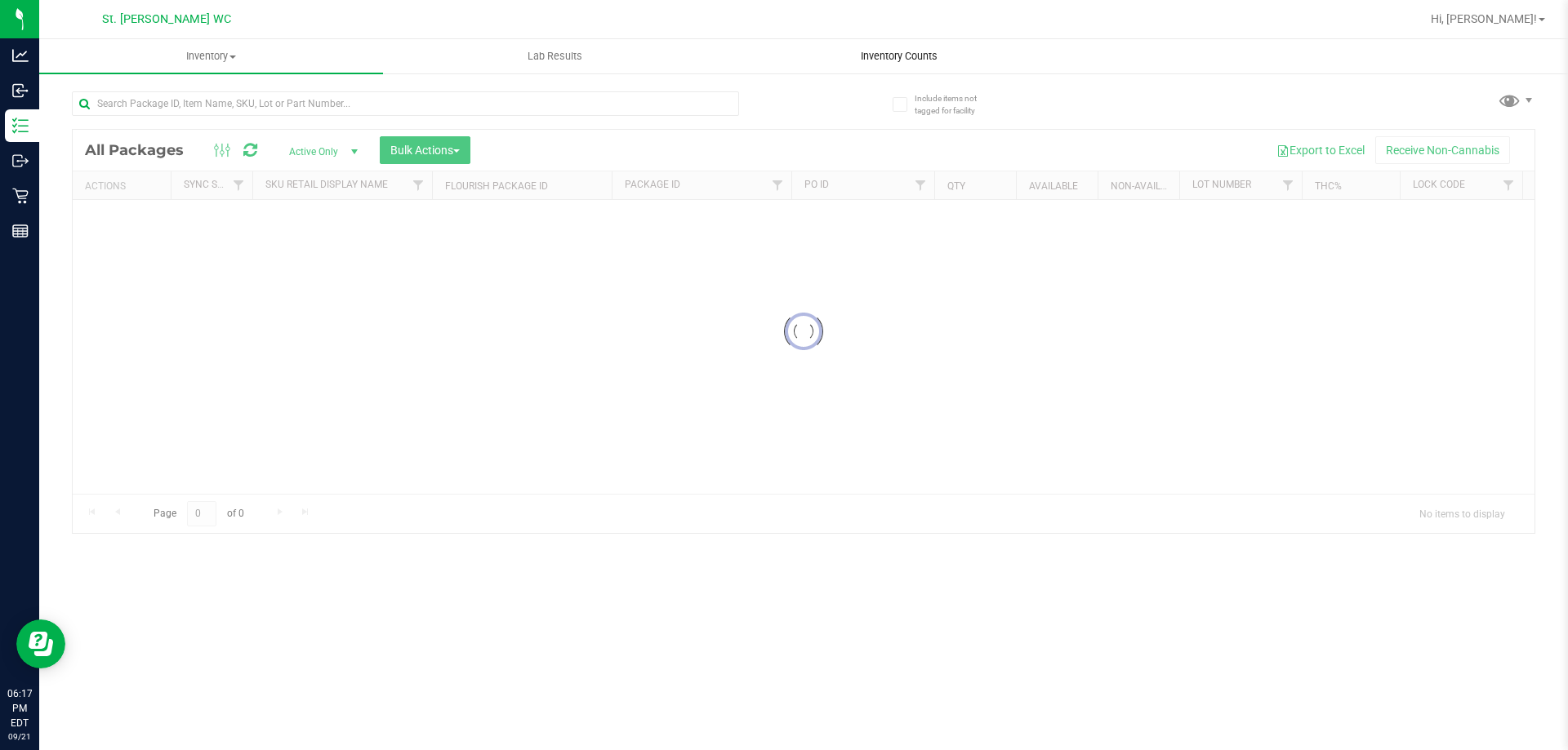
click at [893, 52] on span "Inventory Counts" at bounding box center [898, 57] width 121 height 15
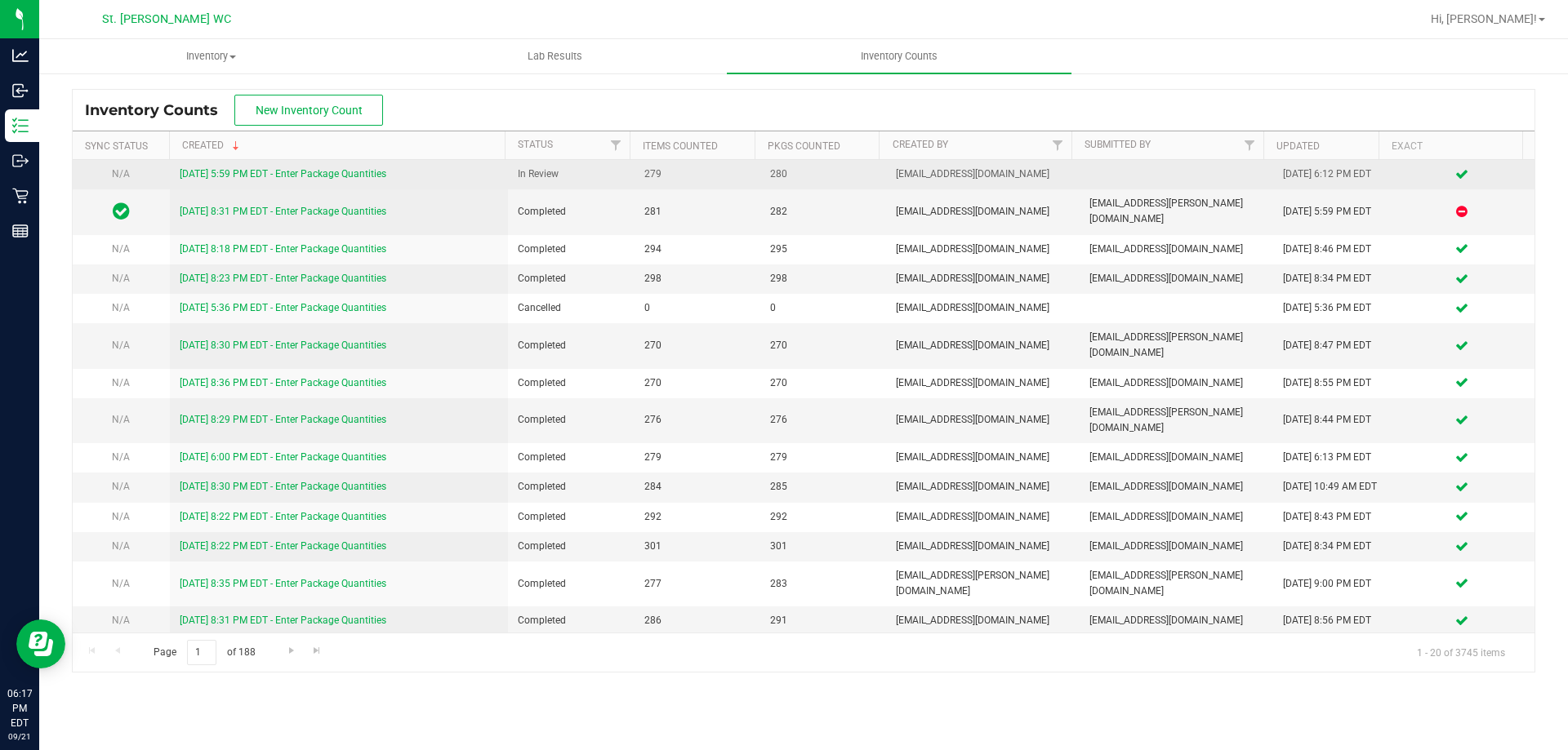
click at [268, 177] on link "[DATE] 5:59 PM EDT - Enter Package Quantities" at bounding box center [283, 174] width 206 height 12
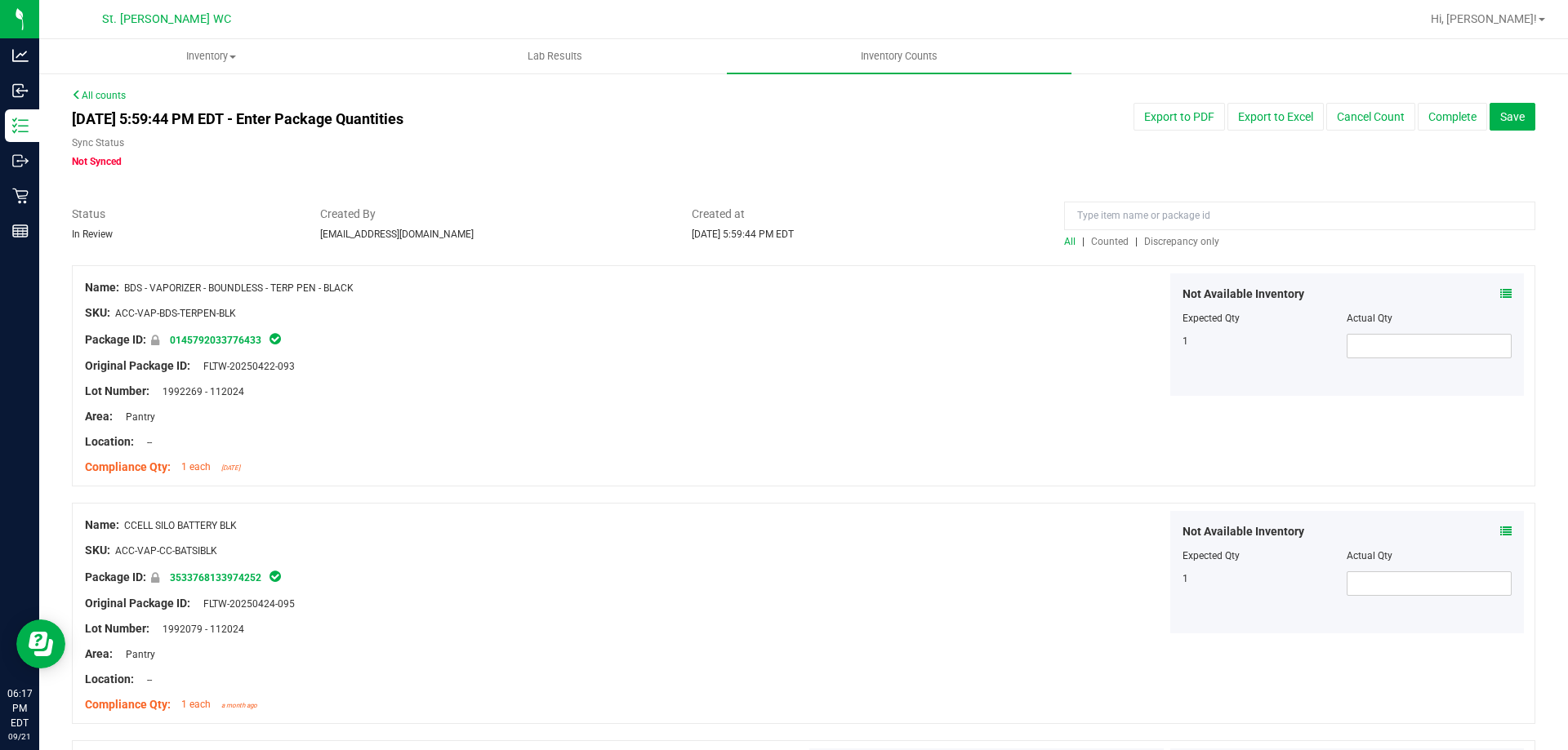
click at [1185, 245] on span "Discrepancy only" at bounding box center [1181, 242] width 75 height 12
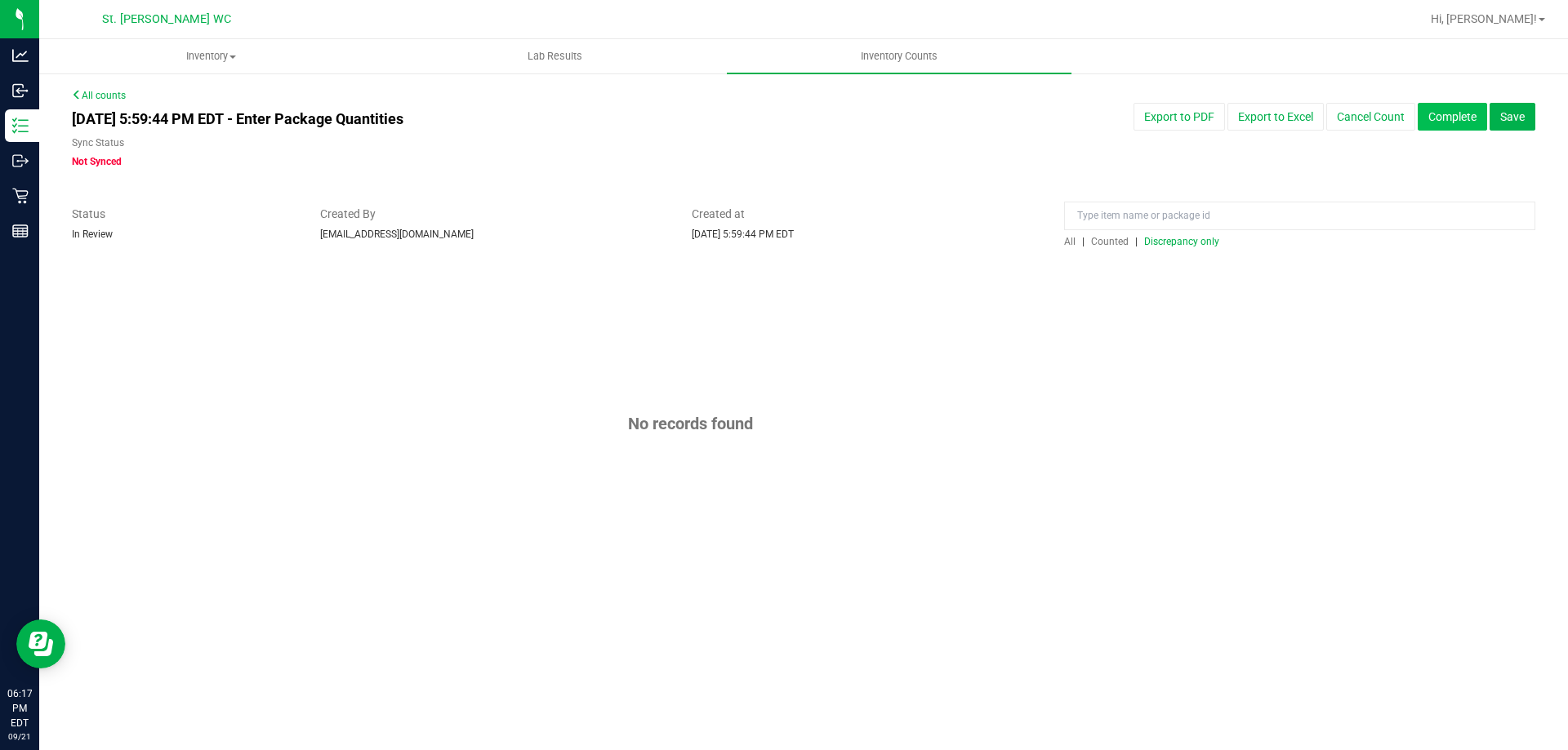
click at [1456, 118] on button "Complete" at bounding box center [1452, 117] width 69 height 28
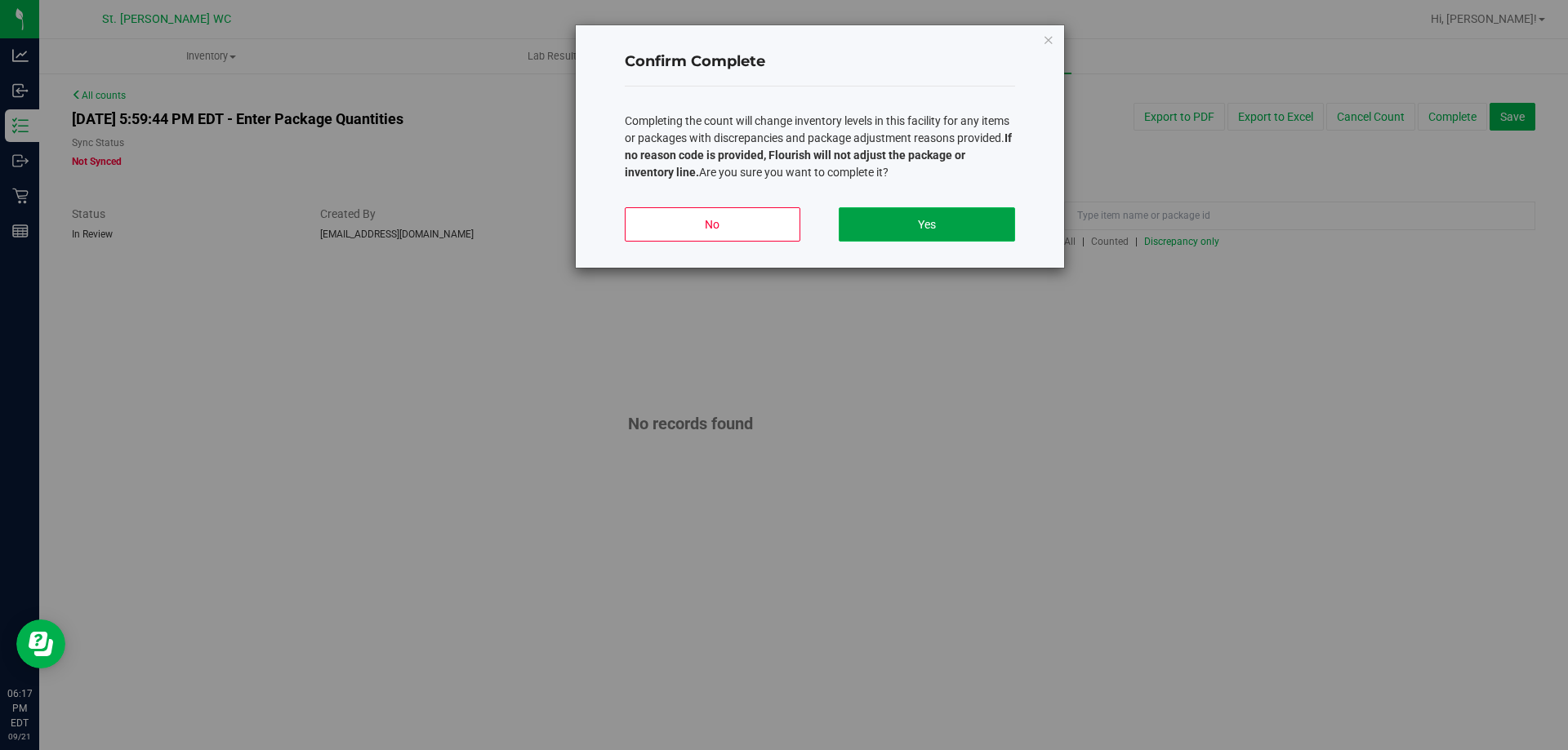
click at [1002, 222] on button "Yes" at bounding box center [926, 224] width 176 height 35
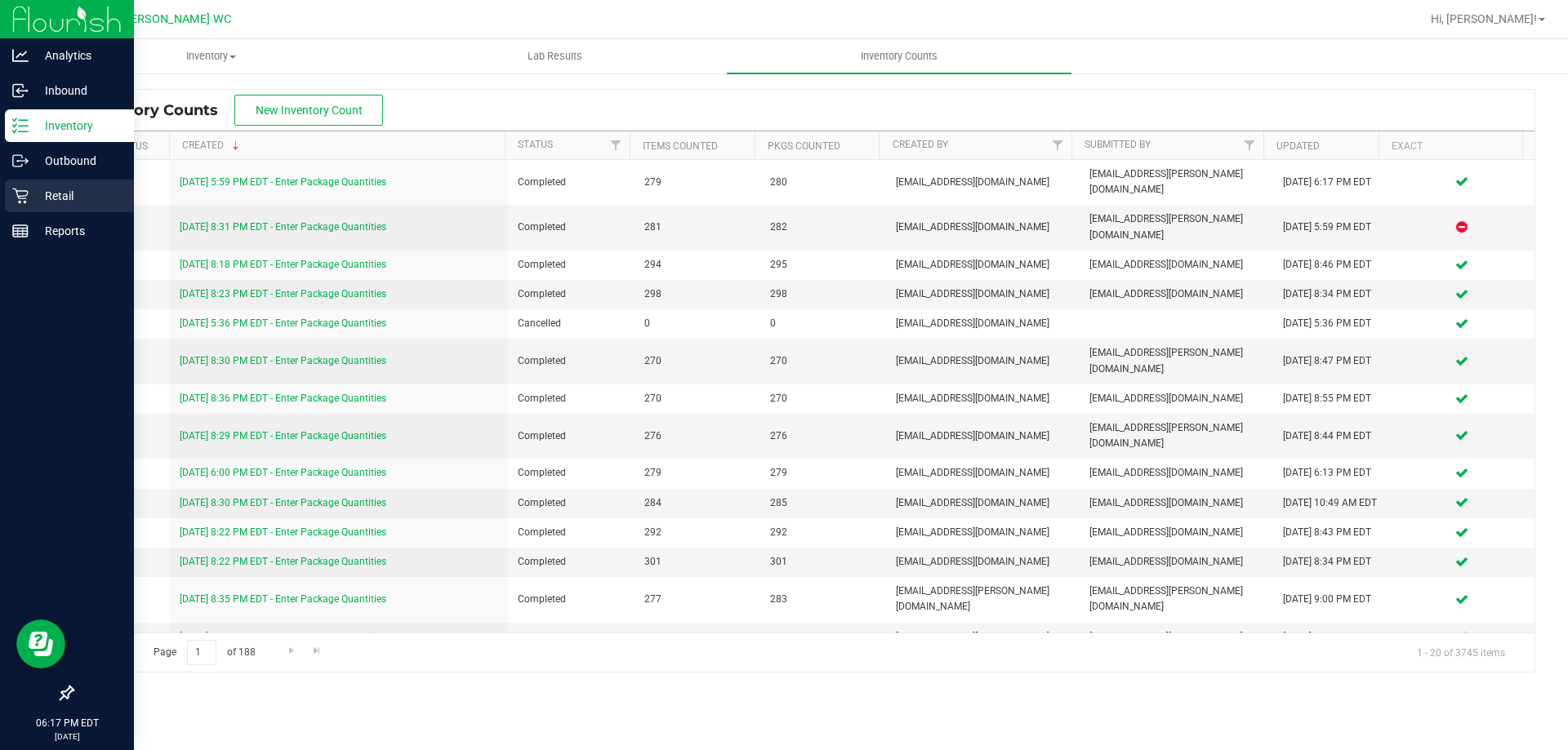
click at [48, 200] on p "Retail" at bounding box center [77, 196] width 98 height 20
